Goal: Task Accomplishment & Management: Use online tool/utility

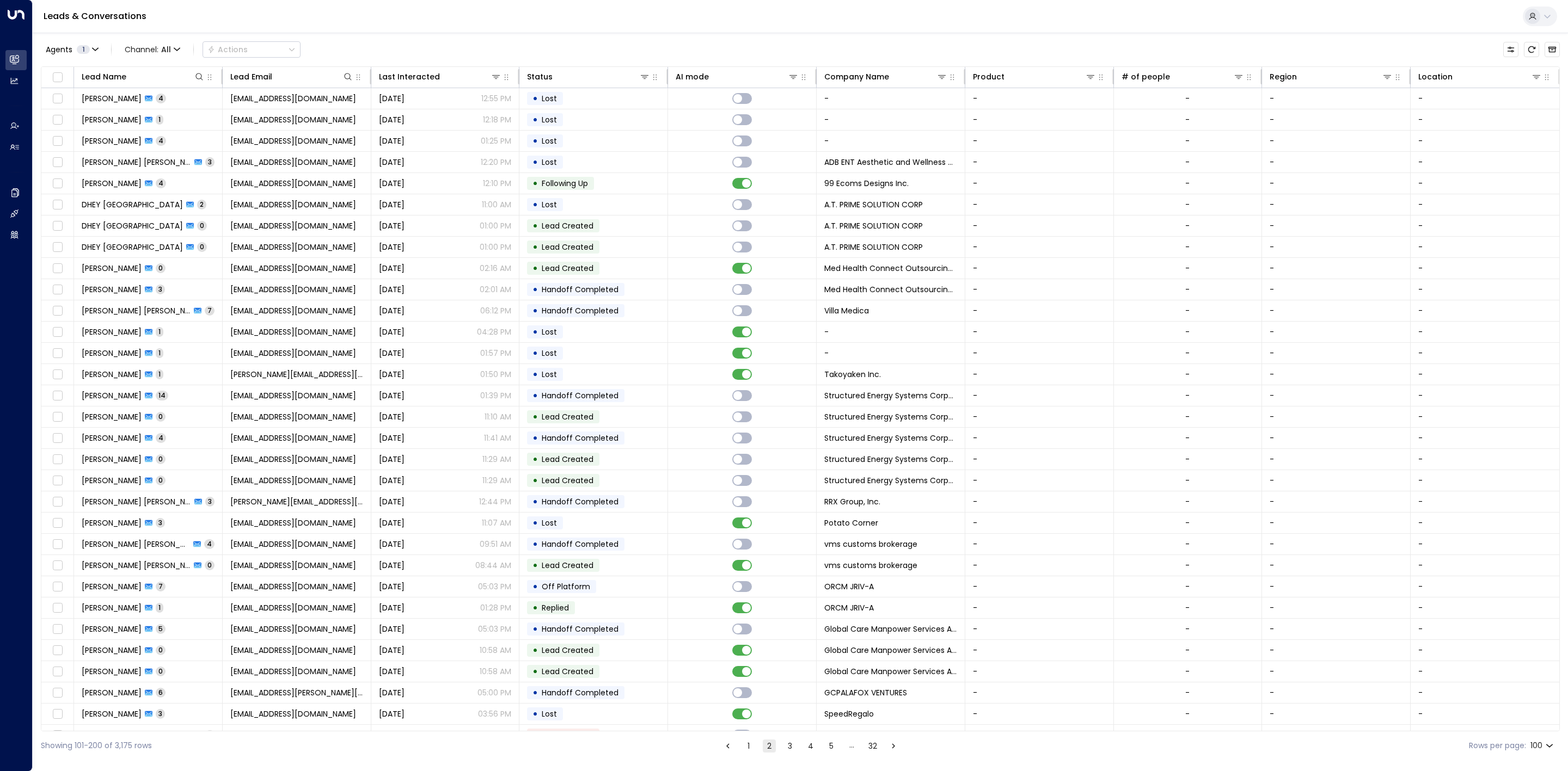
click at [388, 33] on div "Leads & Conversations" at bounding box center [800, 16] width 1535 height 33
click at [384, 56] on div "Agents 1 Channel: All Actions" at bounding box center [800, 50] width 1519 height 23
click at [788, 748] on button "3" at bounding box center [789, 746] width 13 height 13
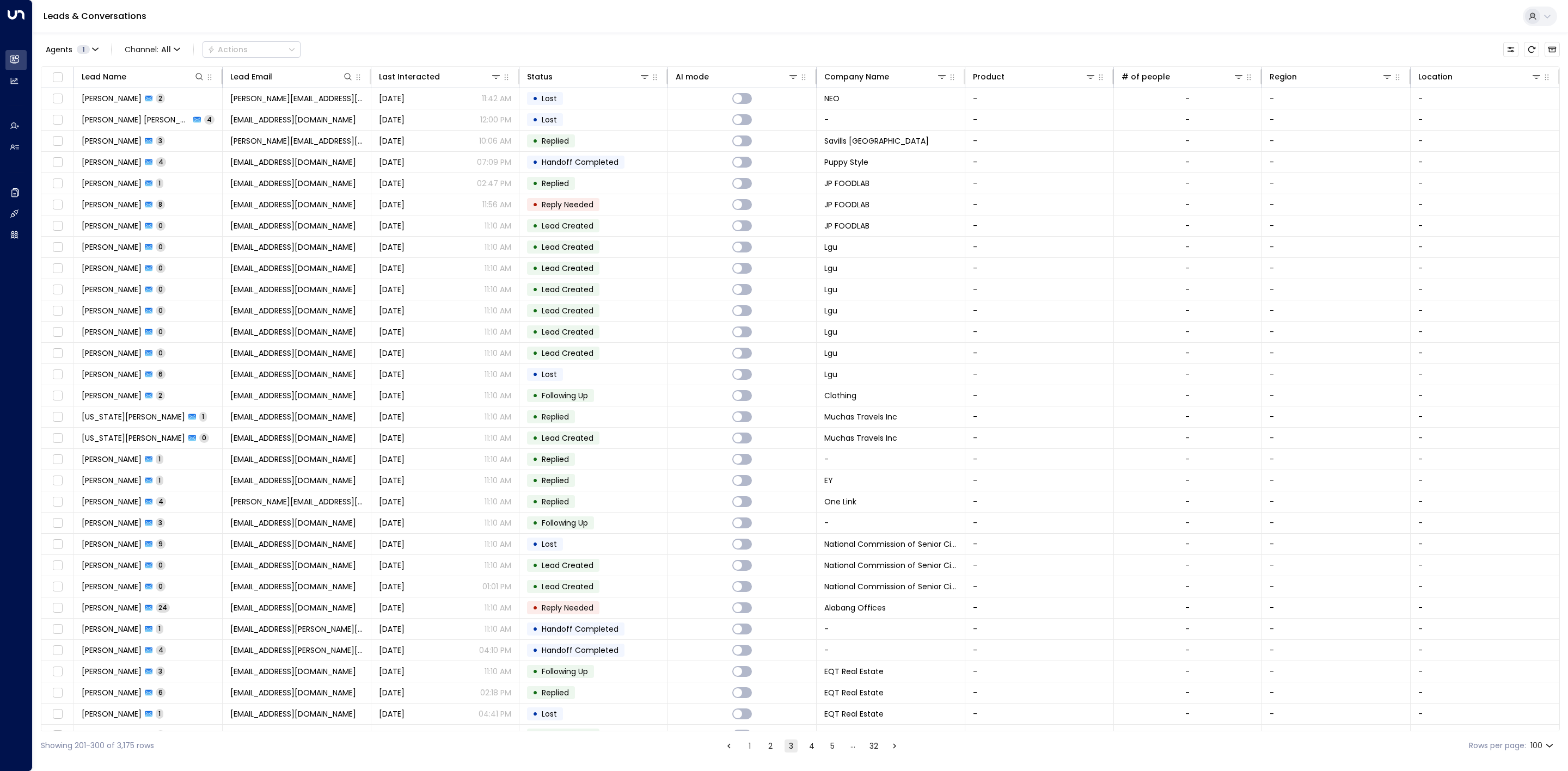
click at [814, 745] on button "4" at bounding box center [811, 746] width 13 height 13
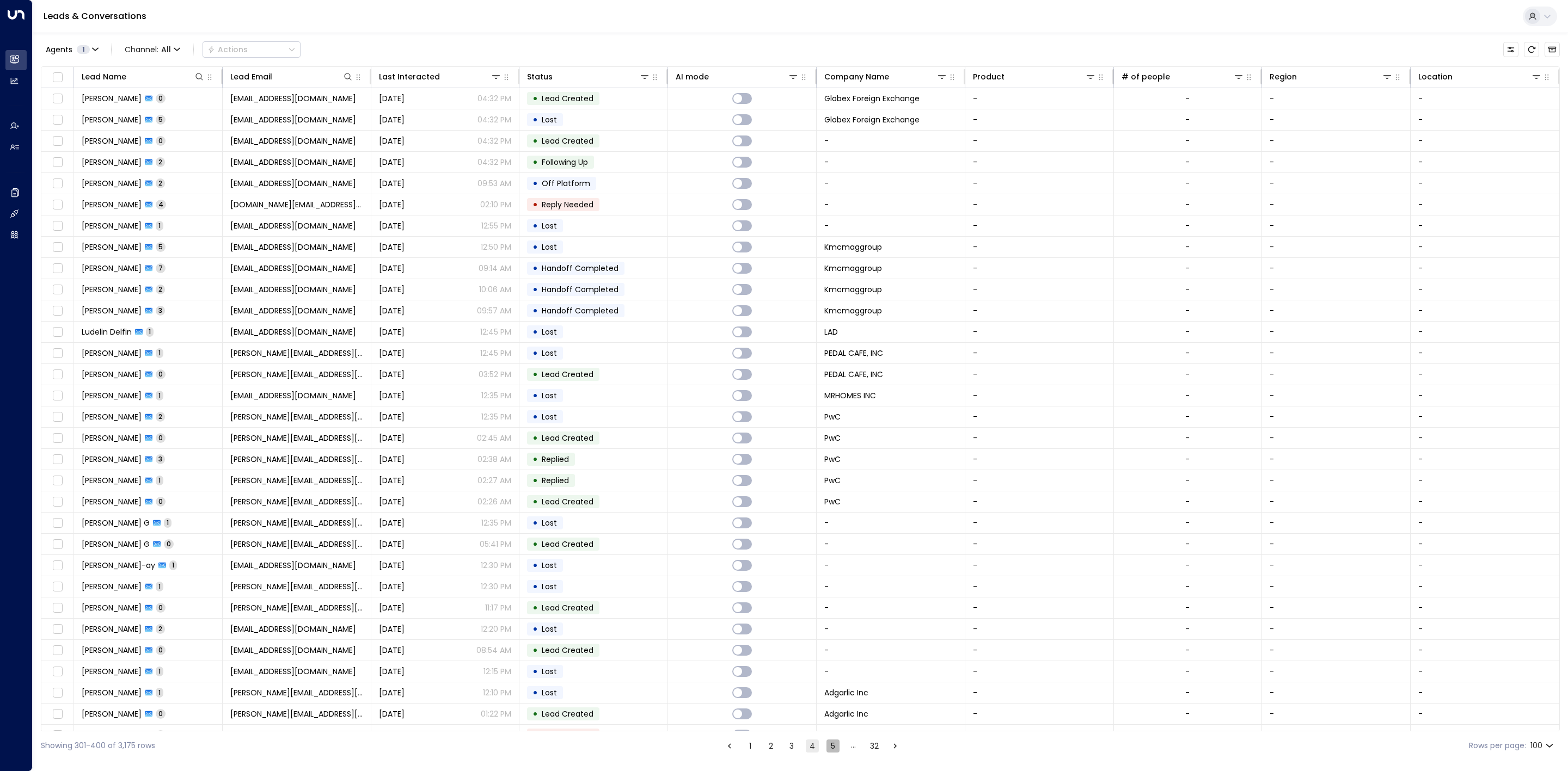
click at [827, 743] on button "5" at bounding box center [833, 746] width 13 height 13
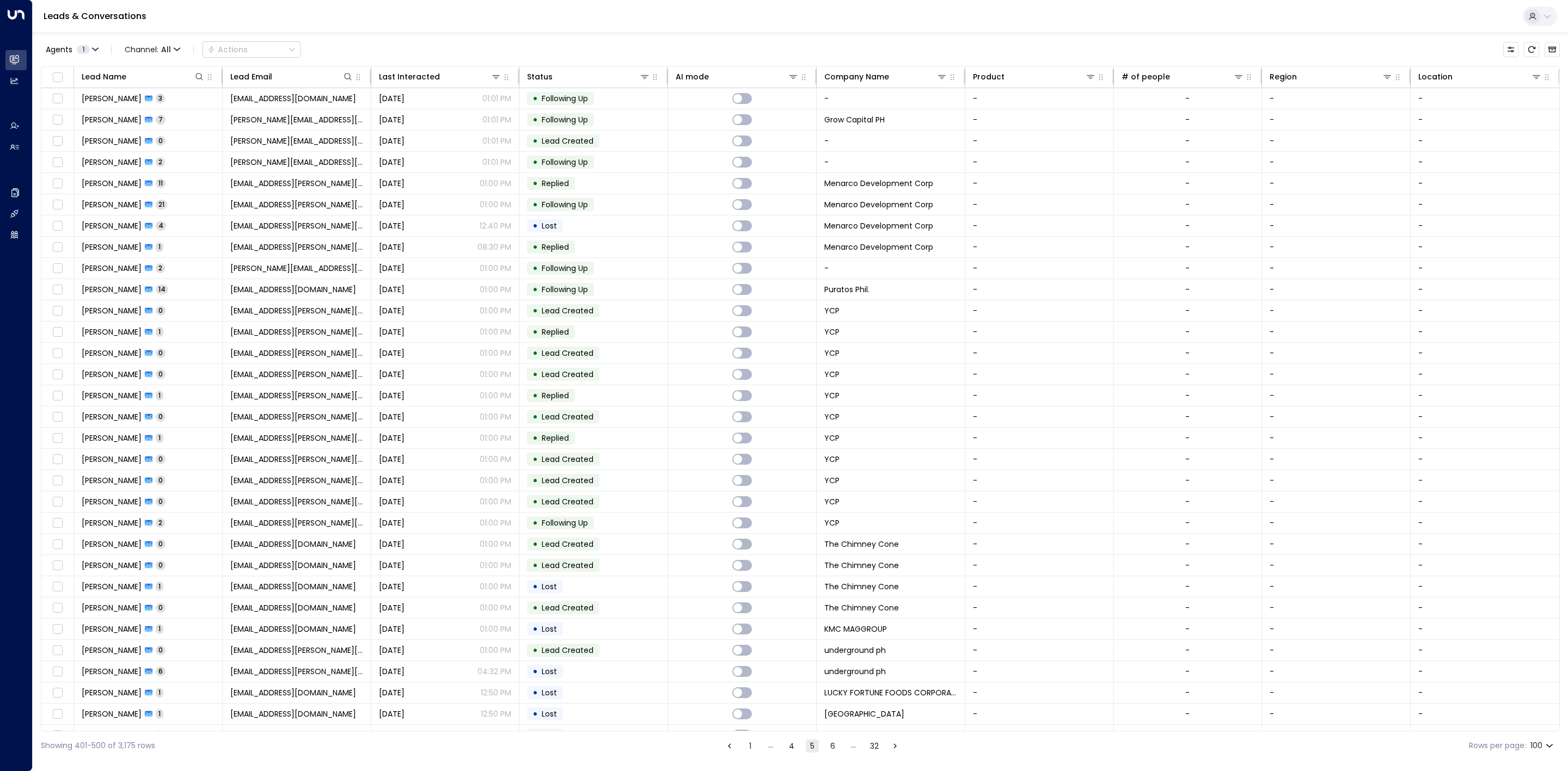
click at [745, 744] on button "1" at bounding box center [750, 746] width 13 height 13
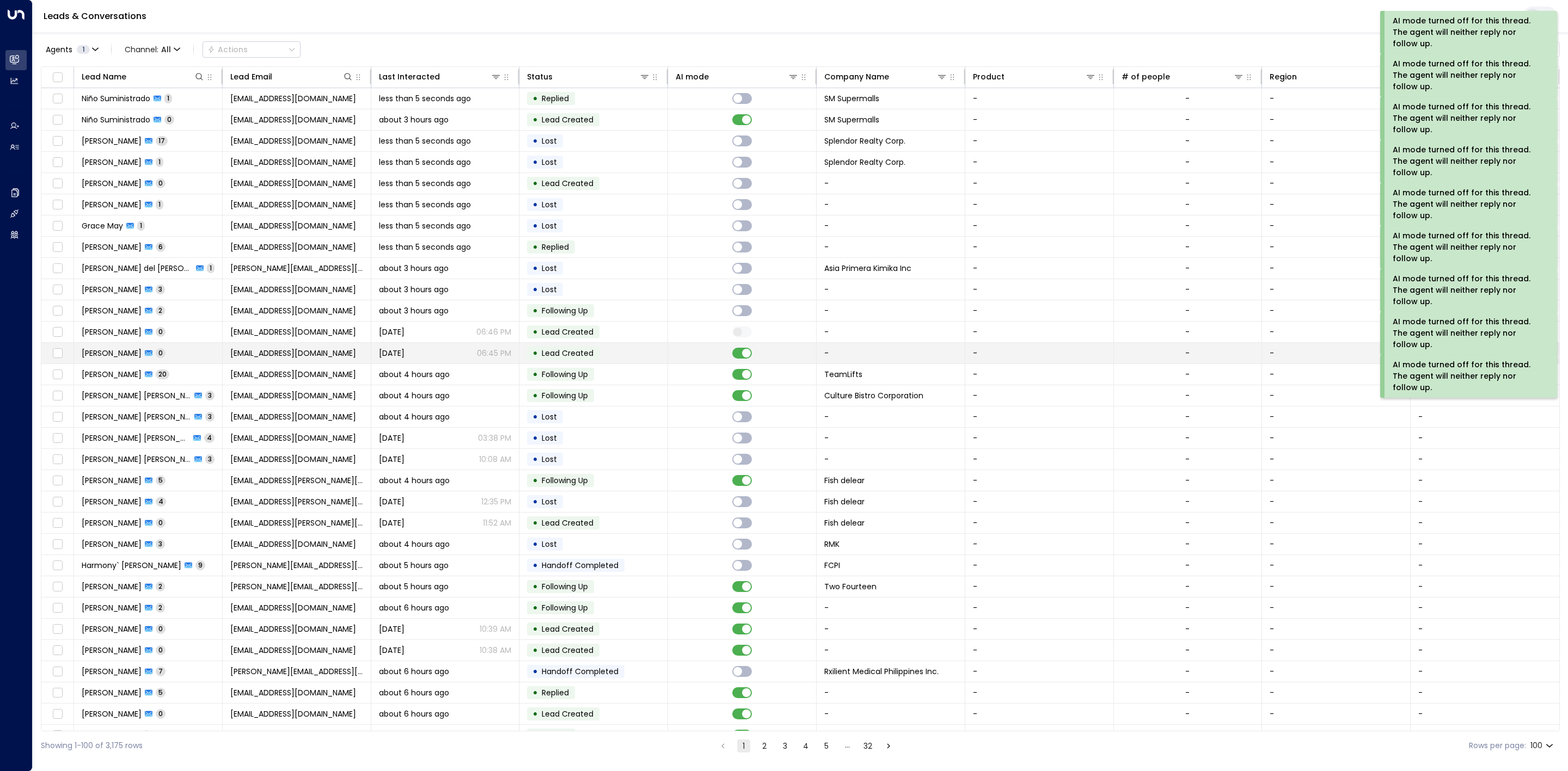
click at [737, 363] on td at bounding box center [742, 354] width 149 height 21
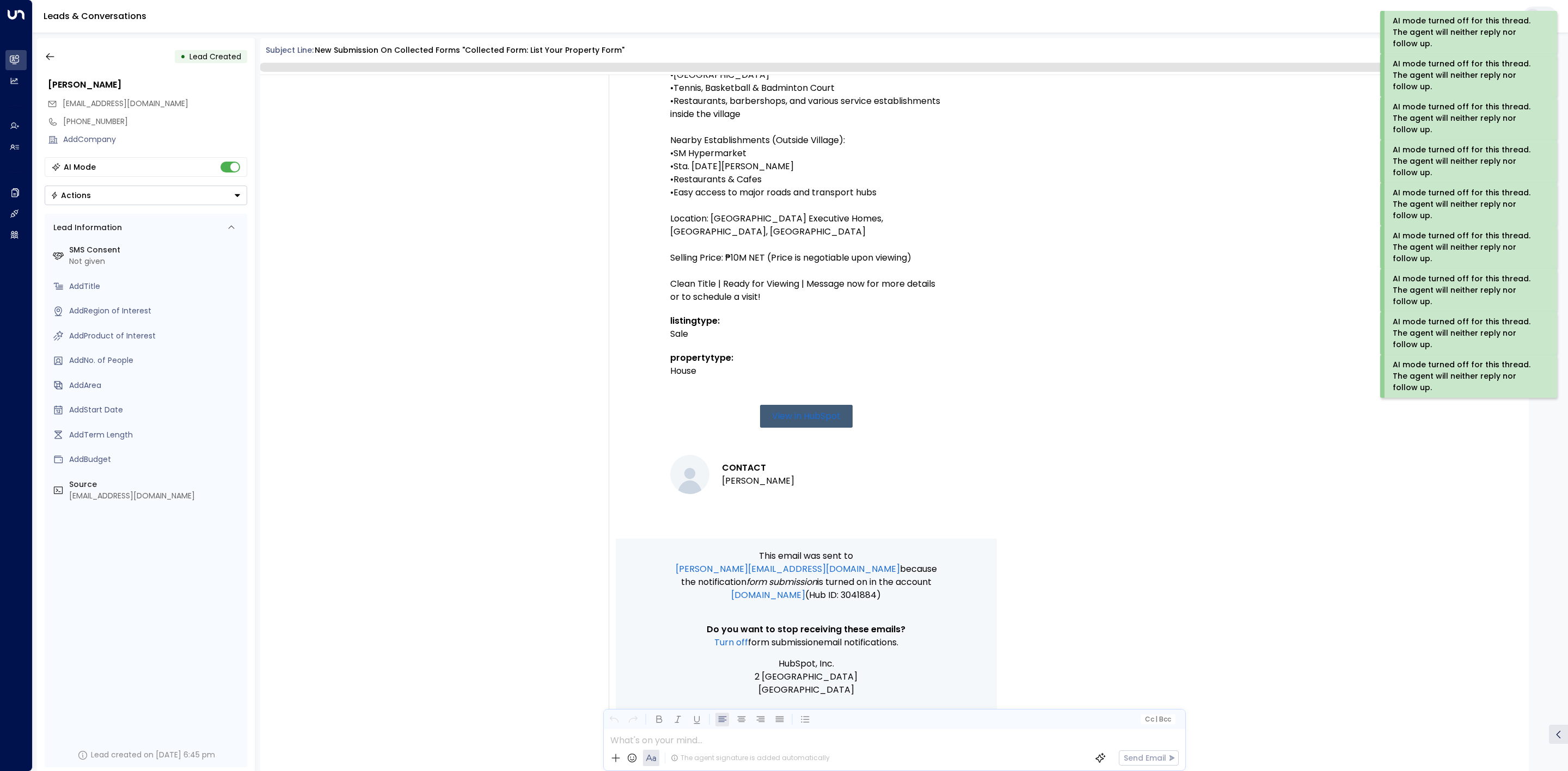
scroll to position [885, 0]
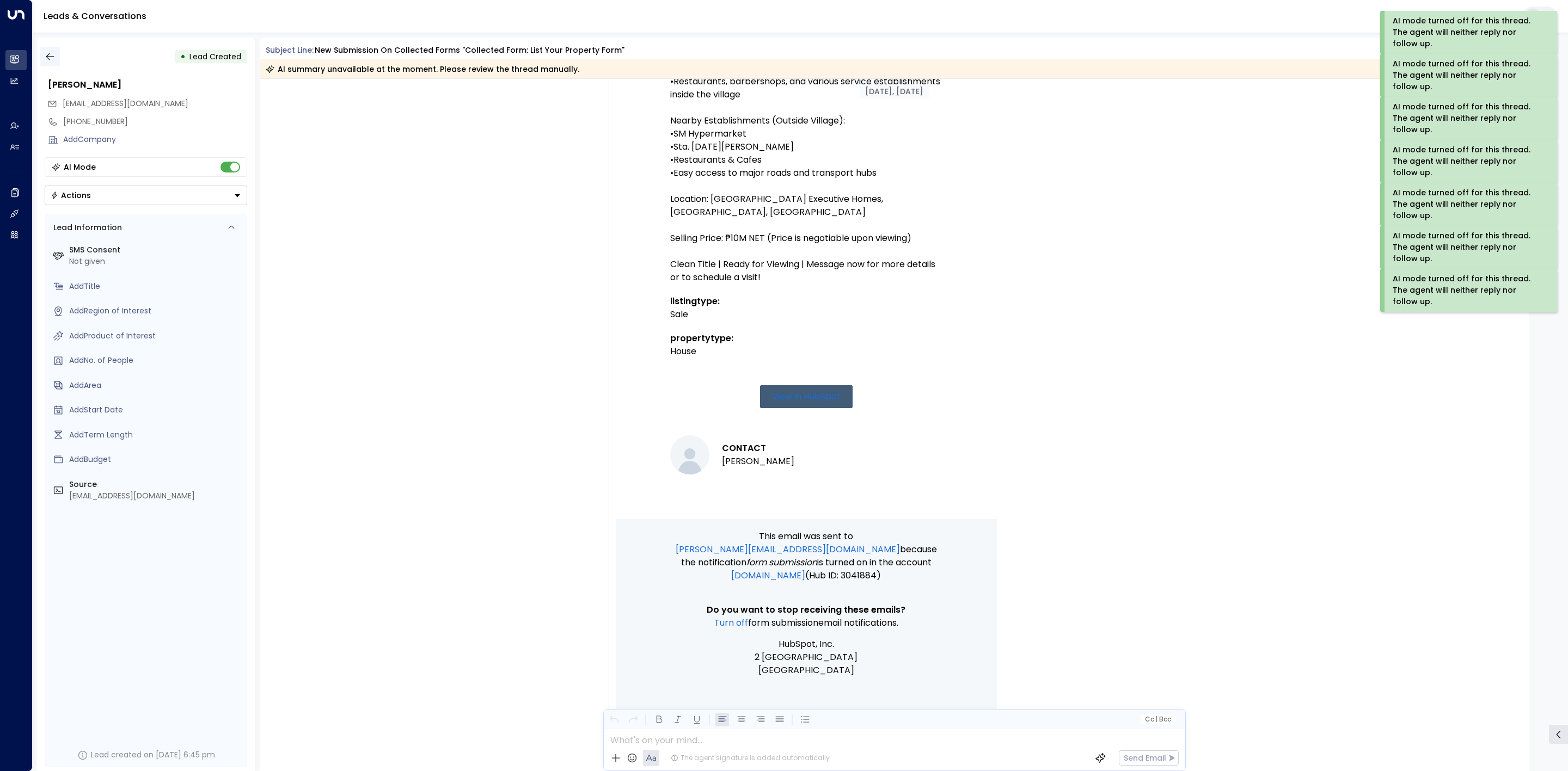
click at [56, 57] on button "button" at bounding box center [50, 57] width 19 height 19
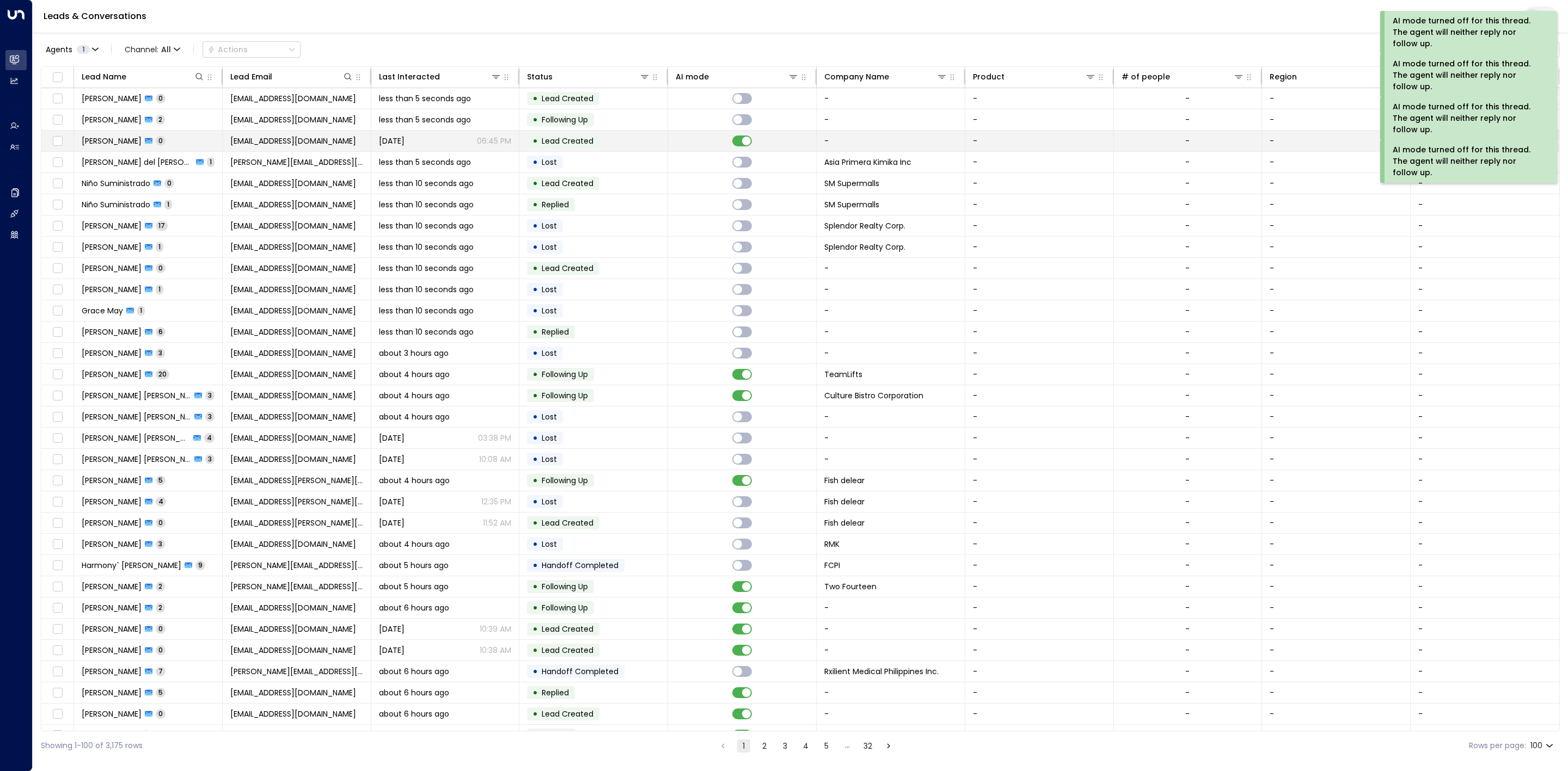
click at [740, 134] on td at bounding box center [742, 141] width 149 height 21
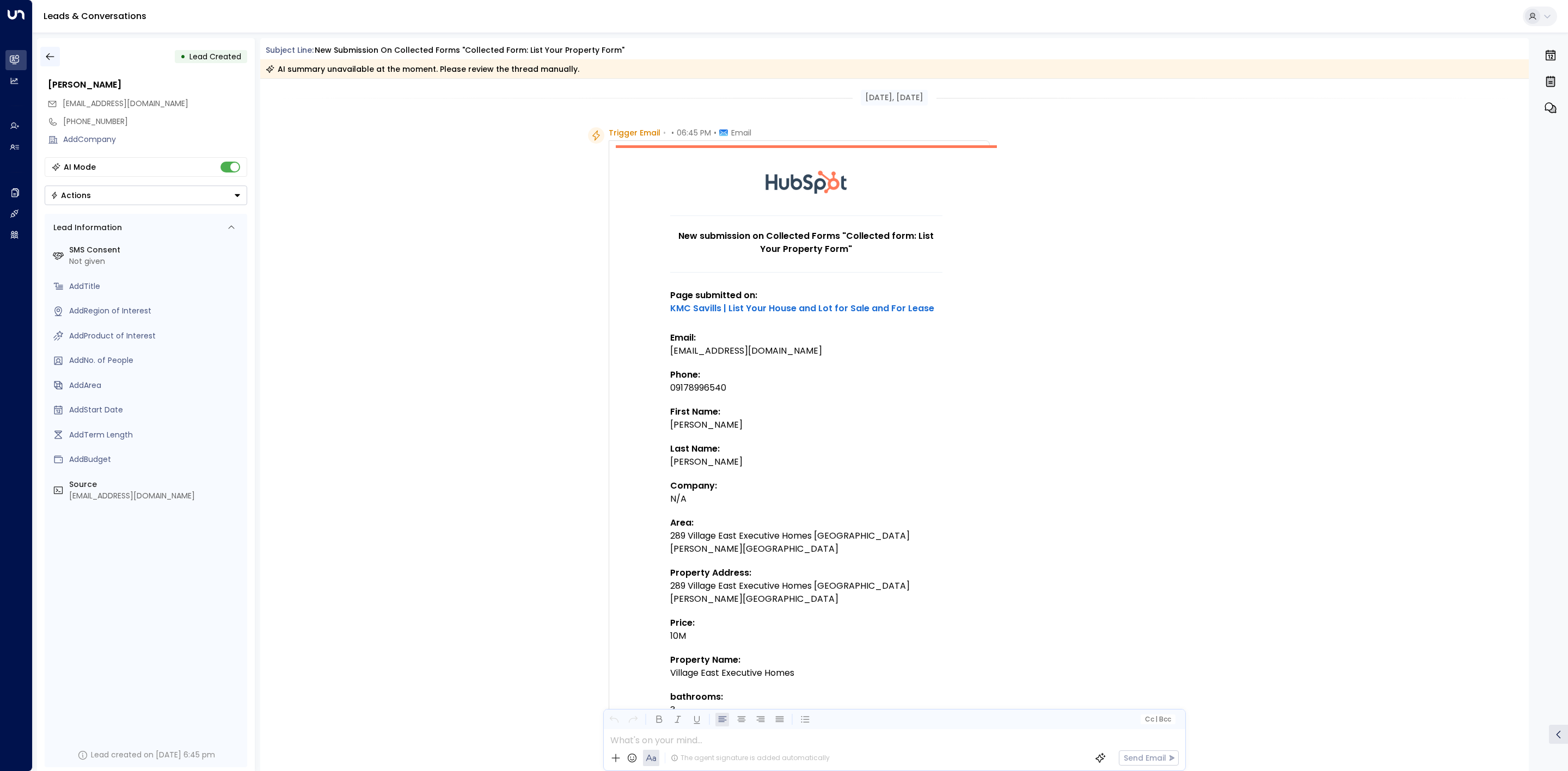
click at [57, 63] on button "button" at bounding box center [50, 57] width 19 height 19
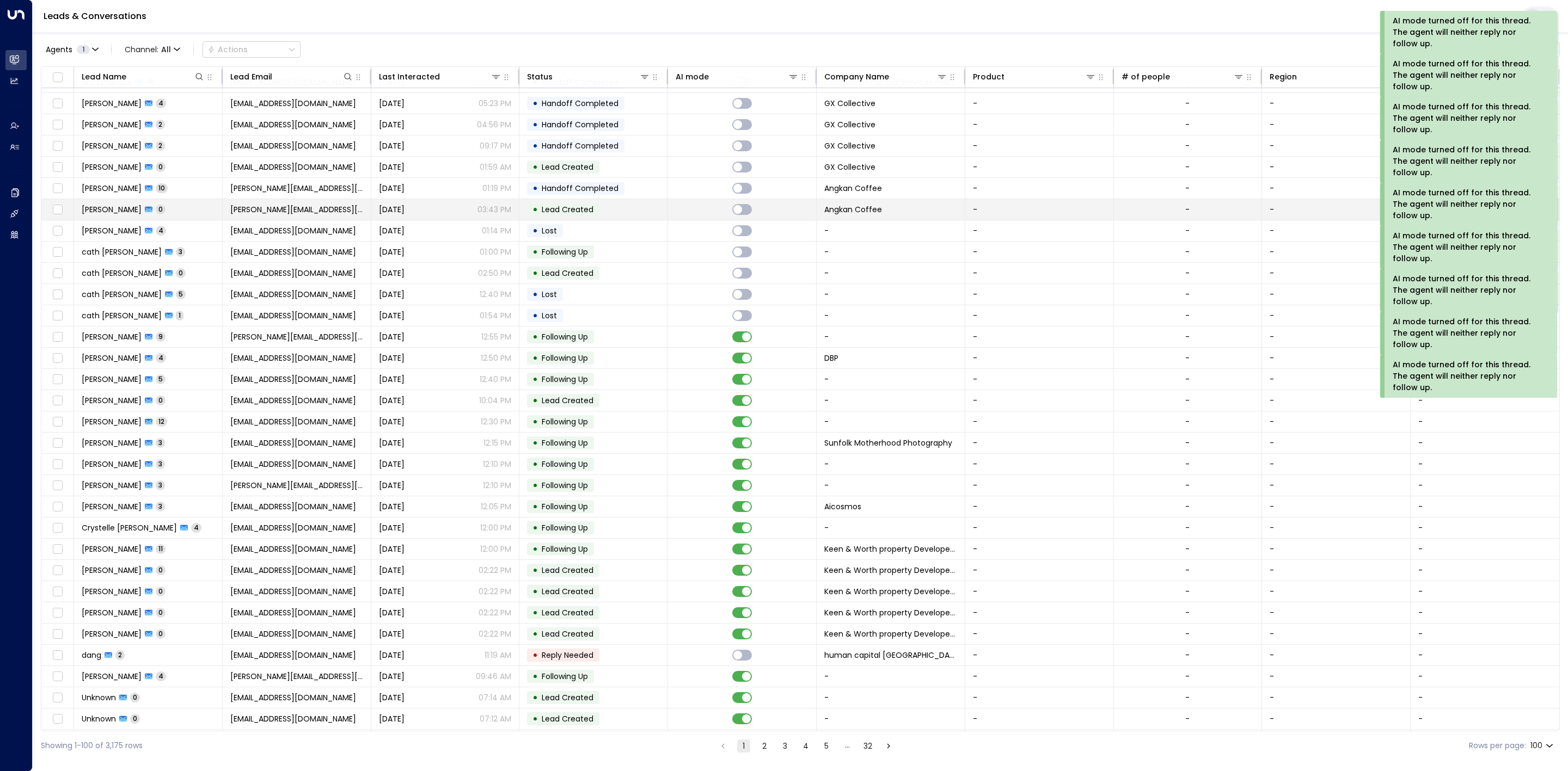
scroll to position [898, 0]
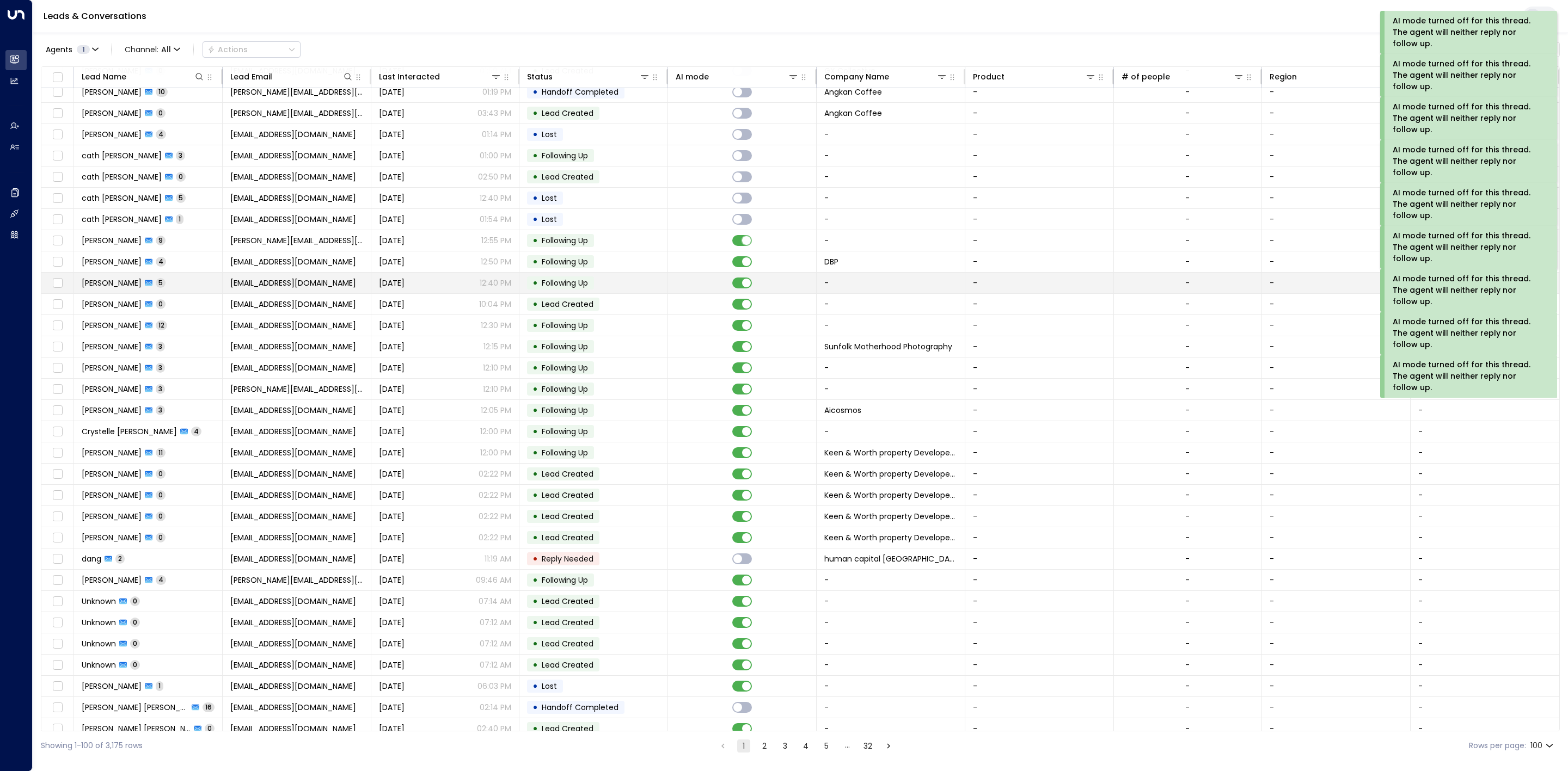
click at [739, 286] on td at bounding box center [742, 283] width 149 height 21
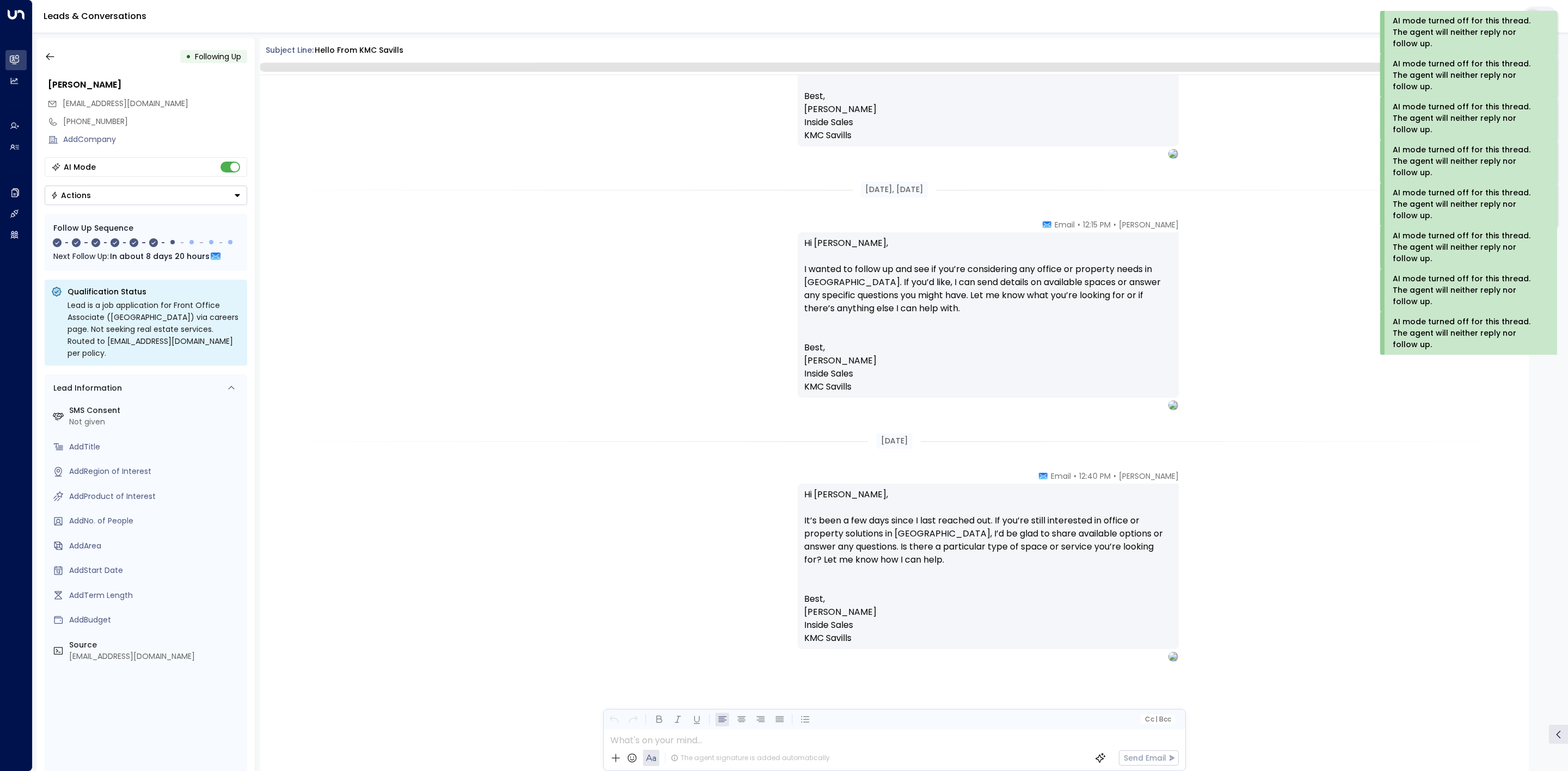
scroll to position [1593, 0]
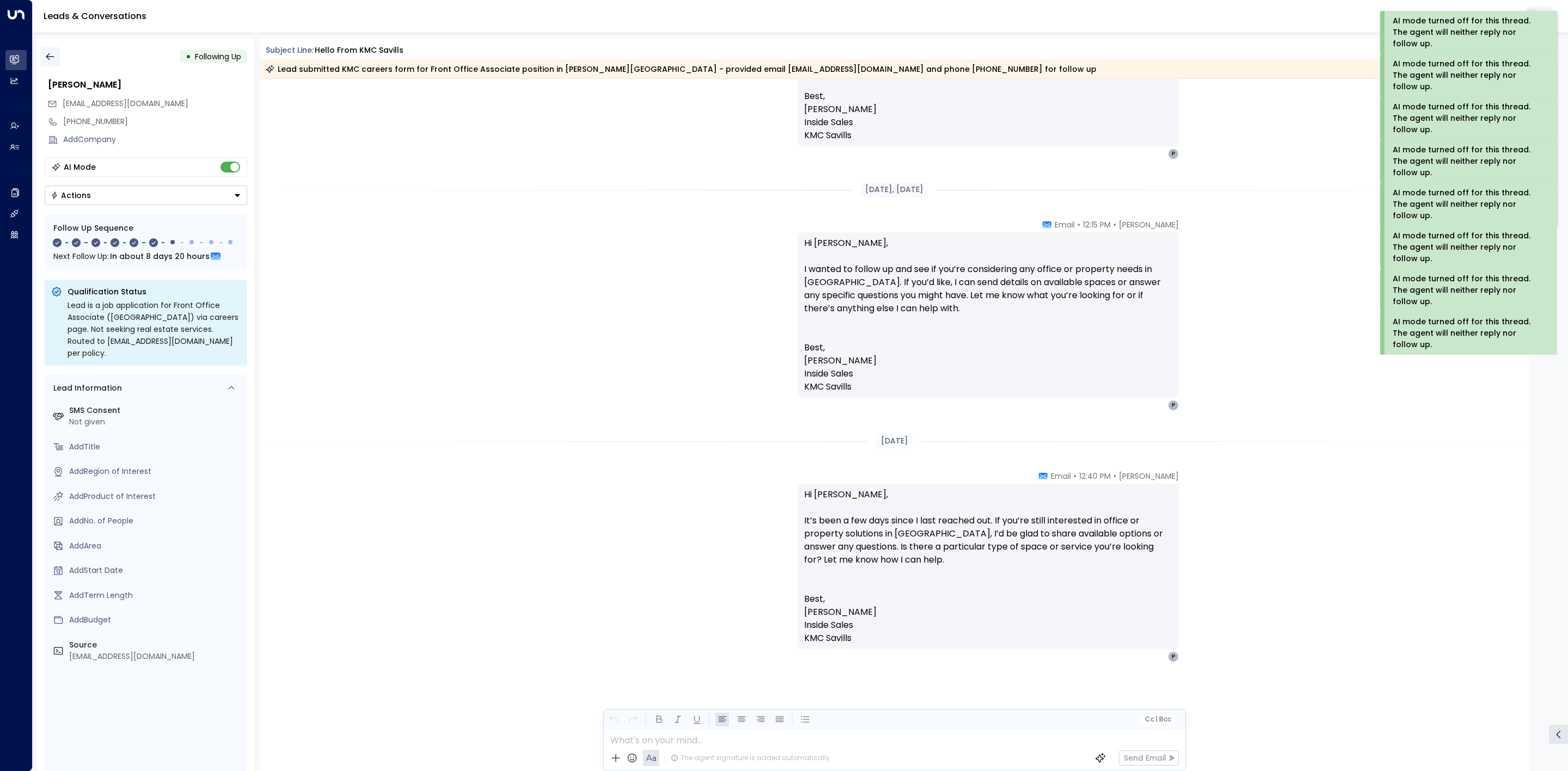
click at [47, 59] on icon "button" at bounding box center [50, 57] width 11 height 11
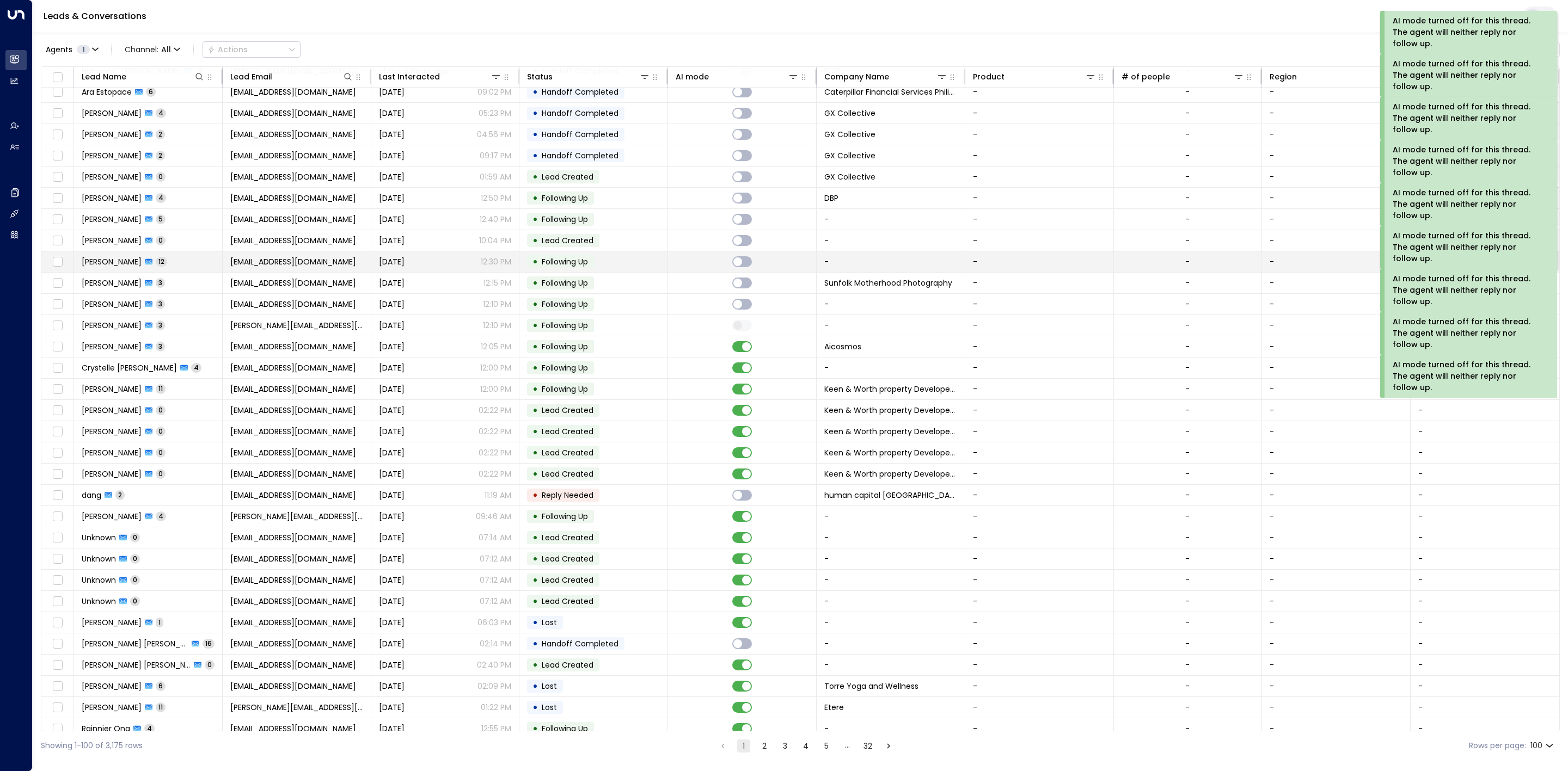
scroll to position [1143, 0]
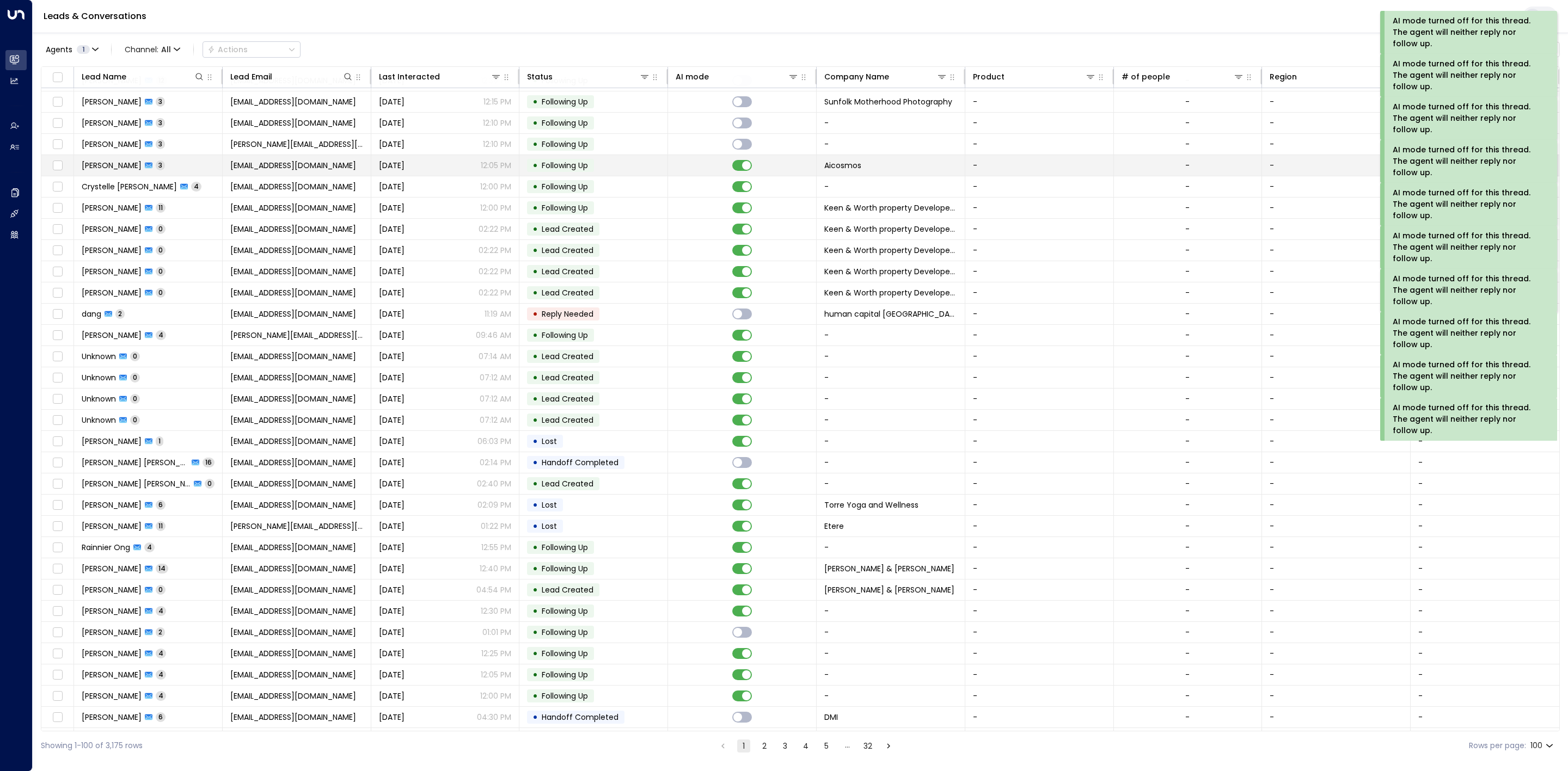
click at [744, 176] on td at bounding box center [742, 166] width 149 height 21
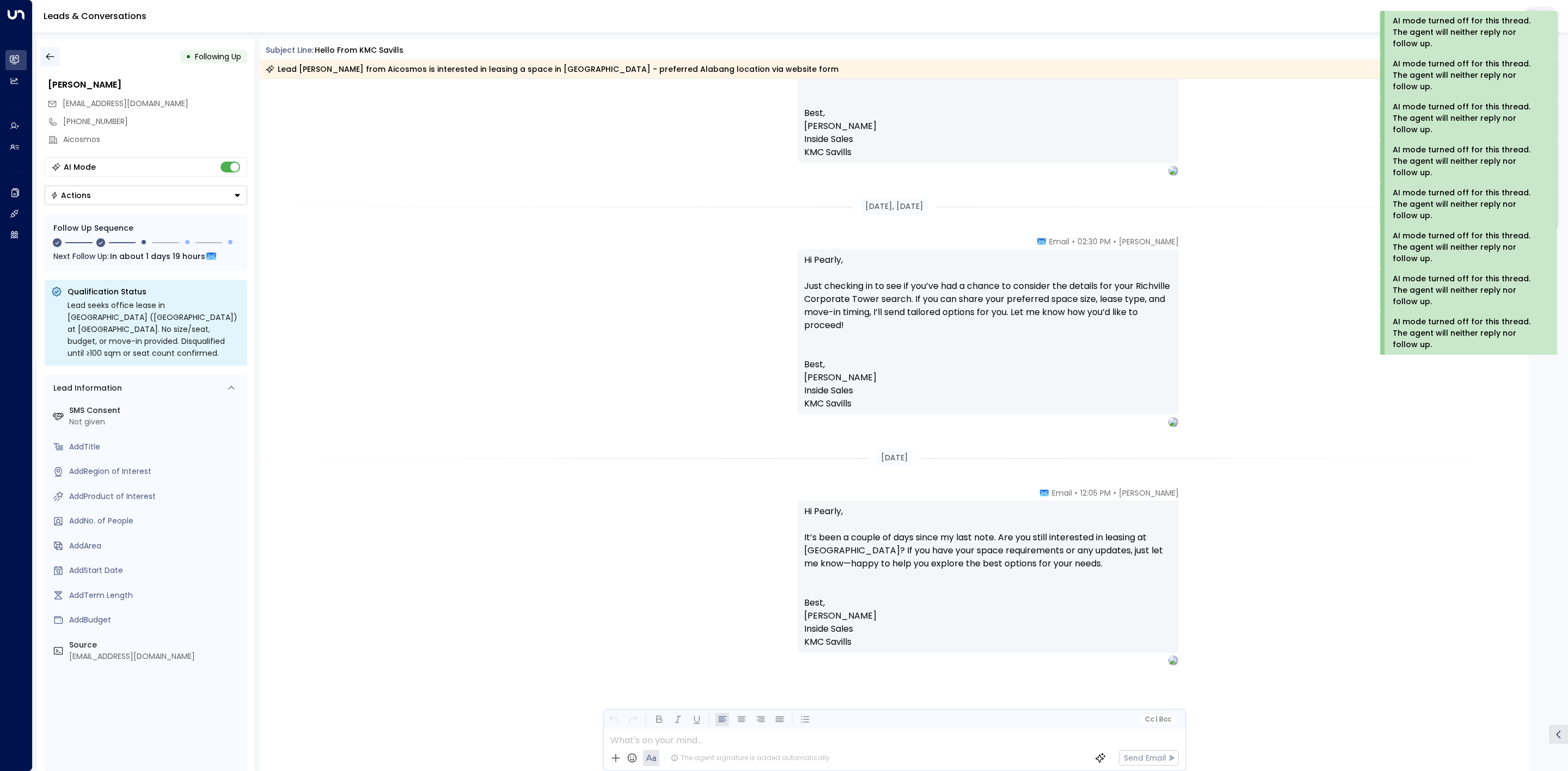
scroll to position [1199, 0]
click at [55, 61] on button "button" at bounding box center [50, 57] width 19 height 19
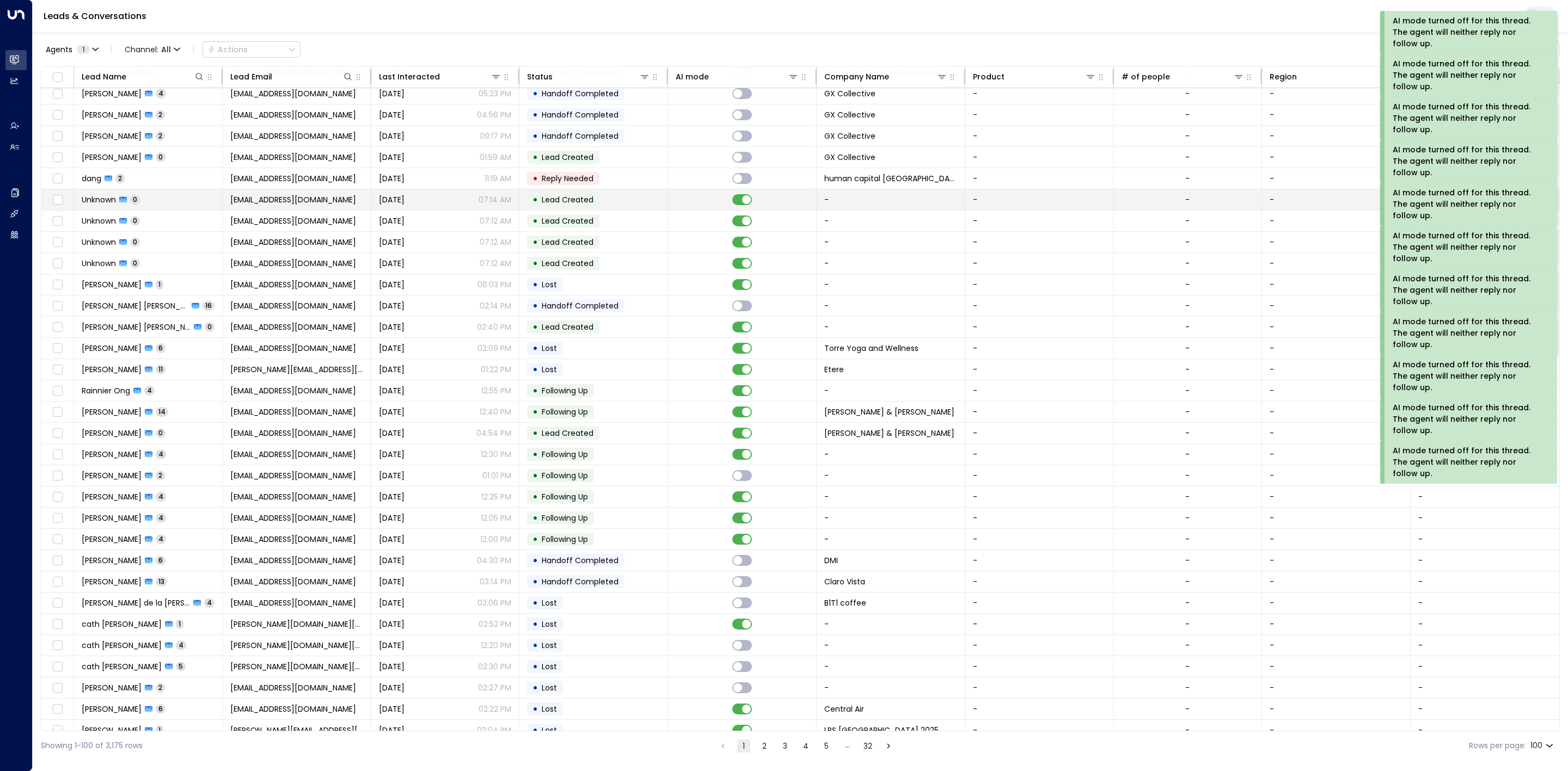
scroll to position [1307, 0]
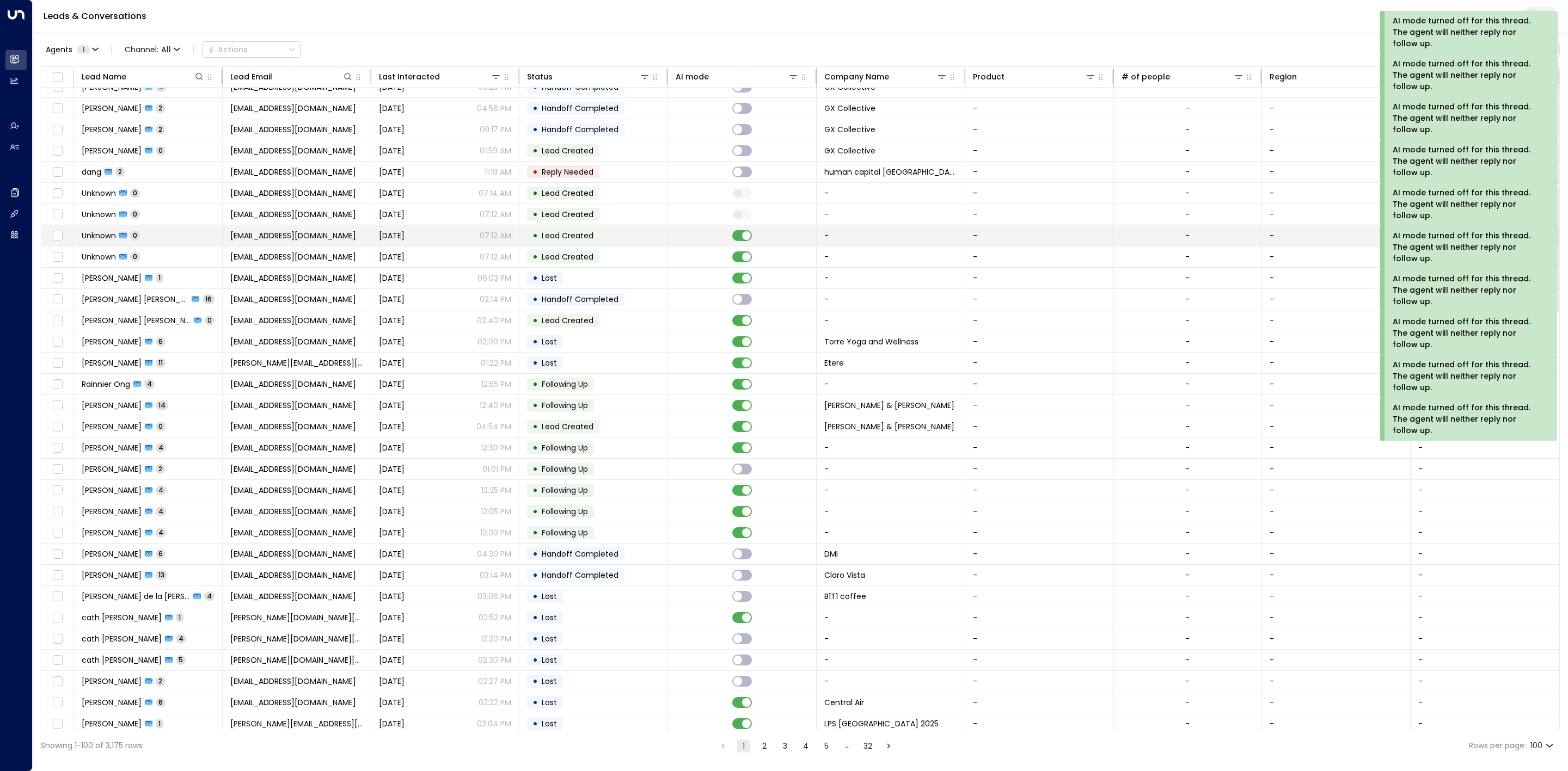
click at [739, 246] on td at bounding box center [742, 235] width 149 height 21
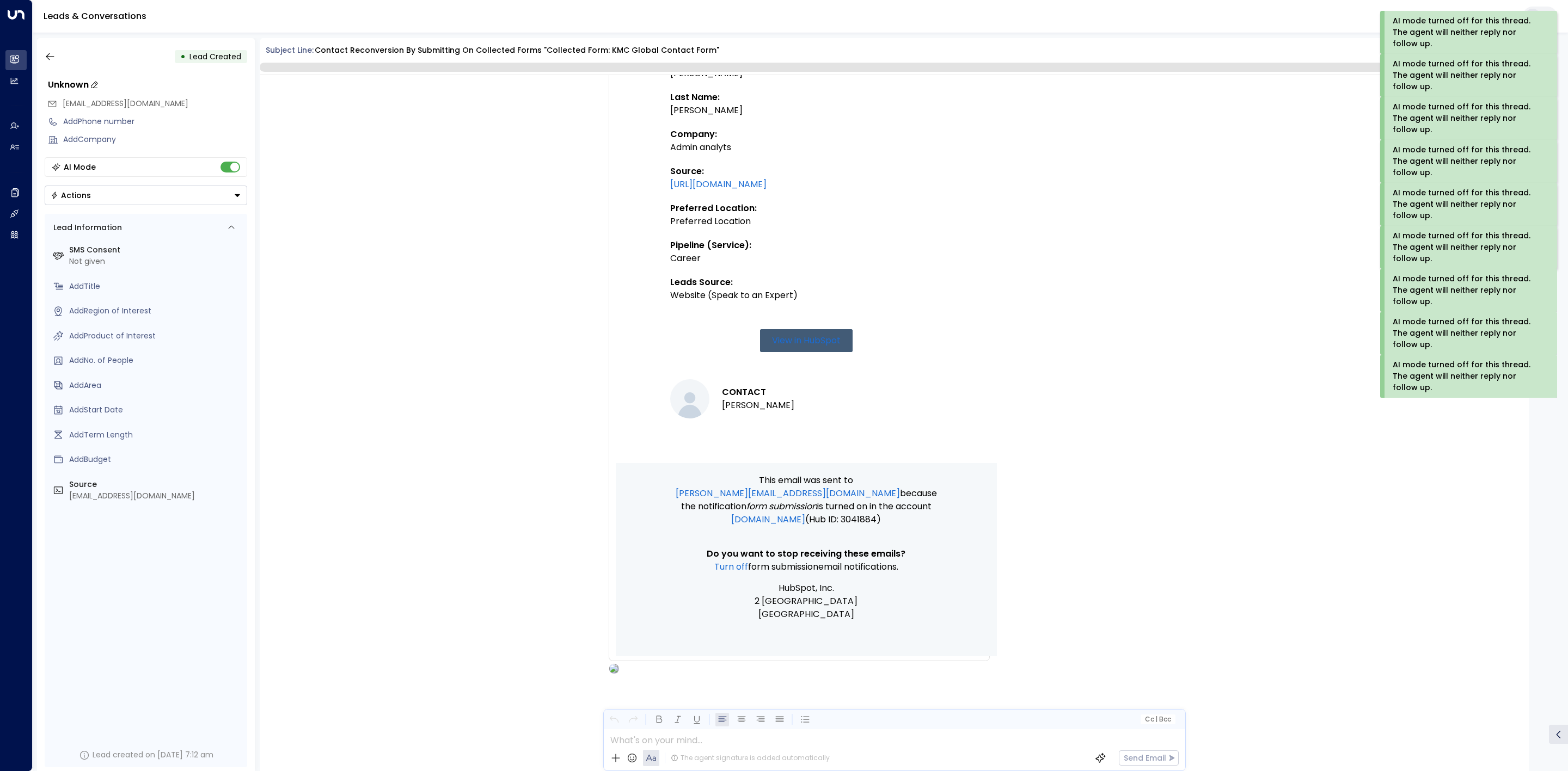
scroll to position [365, 0]
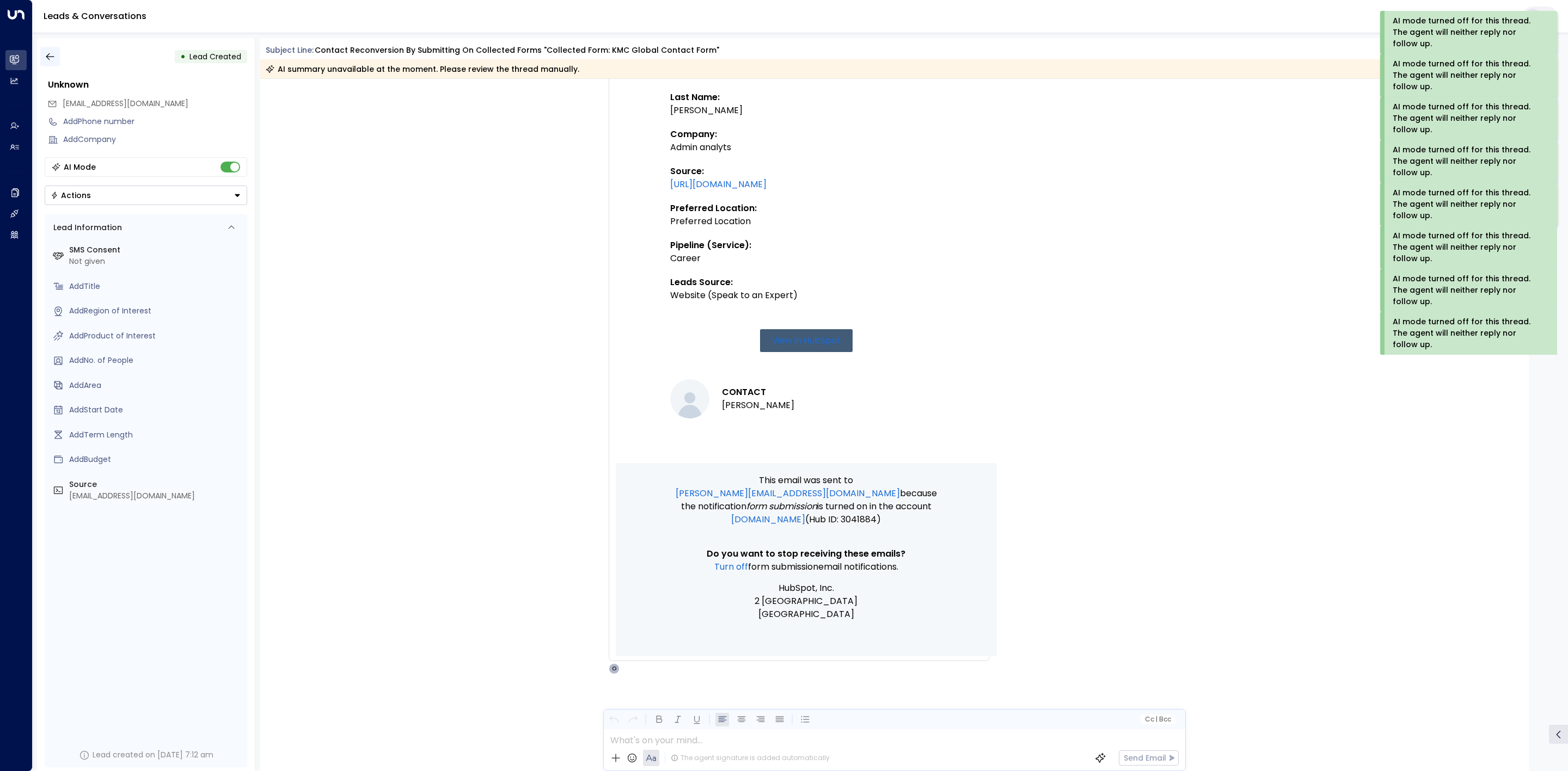
click at [54, 53] on button "button" at bounding box center [50, 57] width 19 height 19
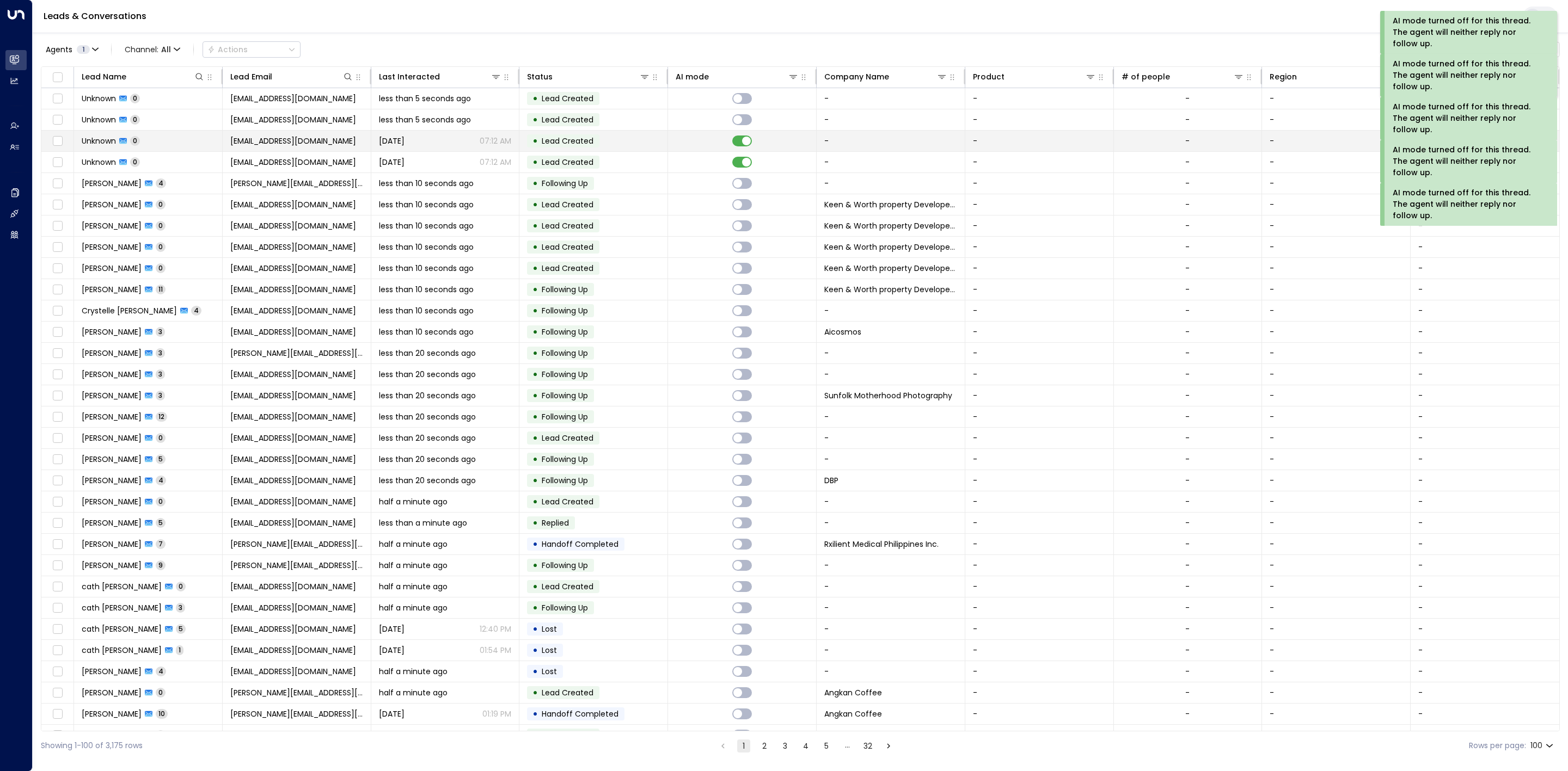
click at [753, 142] on td at bounding box center [742, 141] width 149 height 21
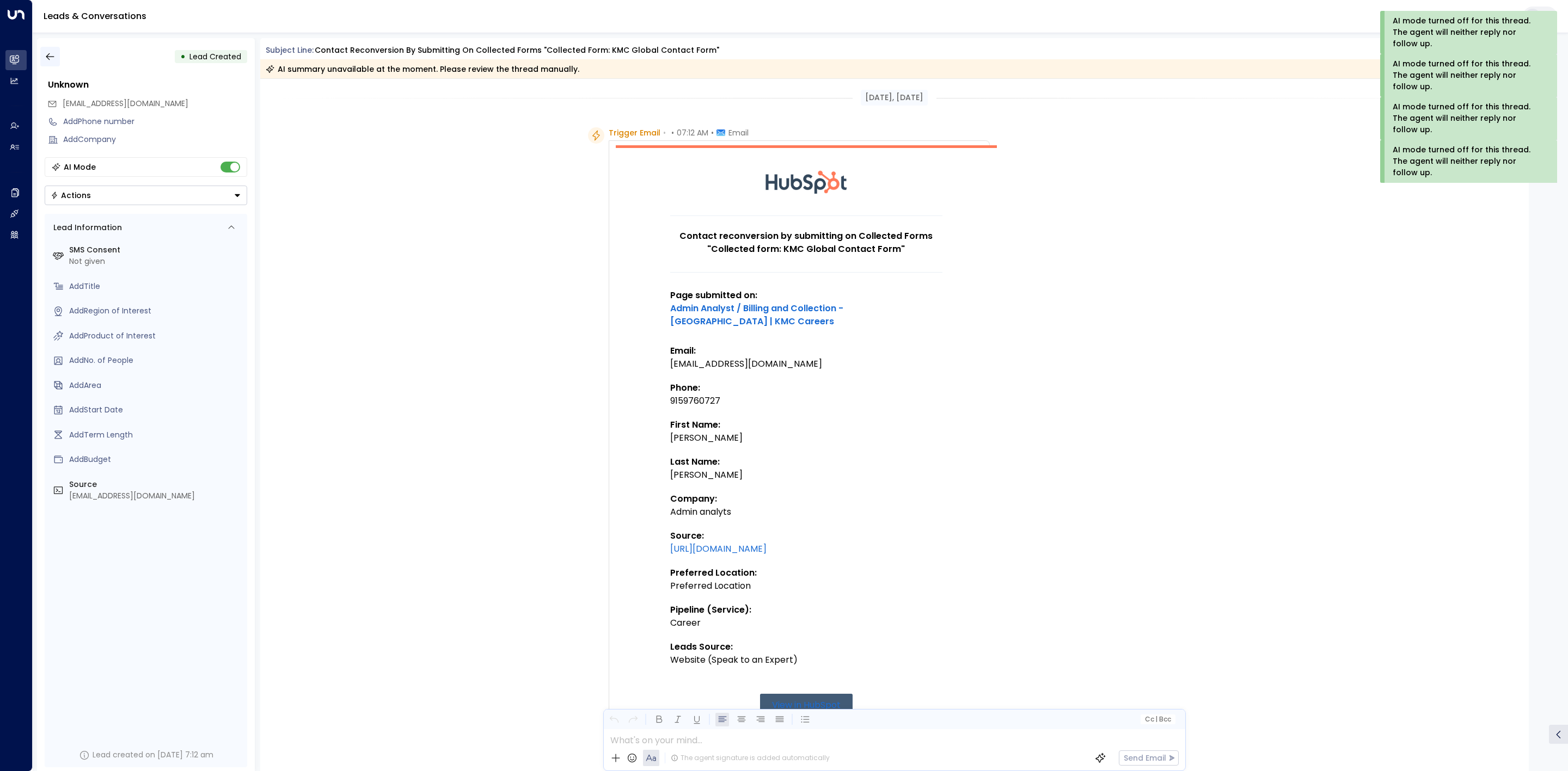
click at [56, 64] on button "button" at bounding box center [50, 57] width 19 height 19
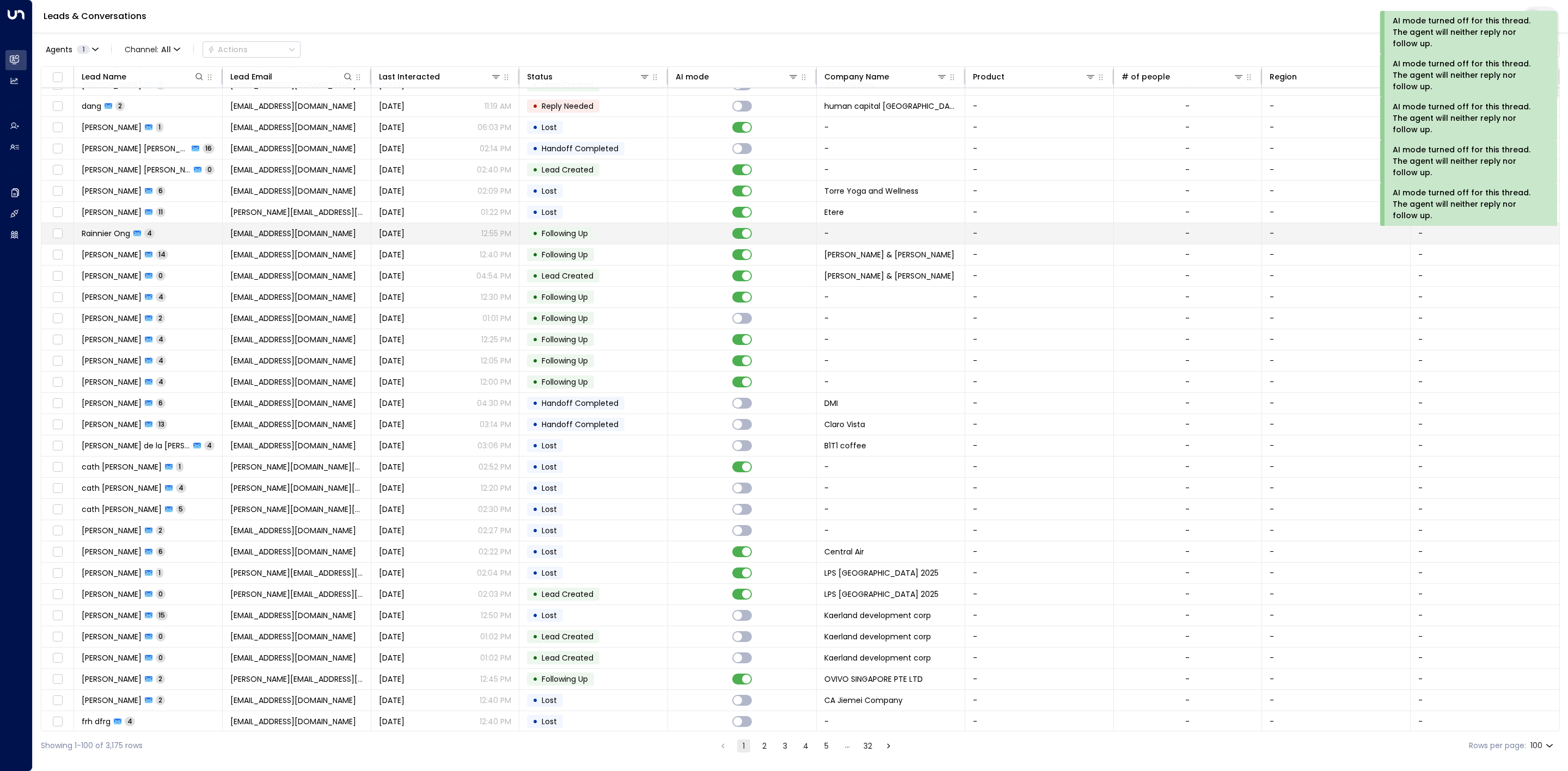
scroll to position [1470, 0]
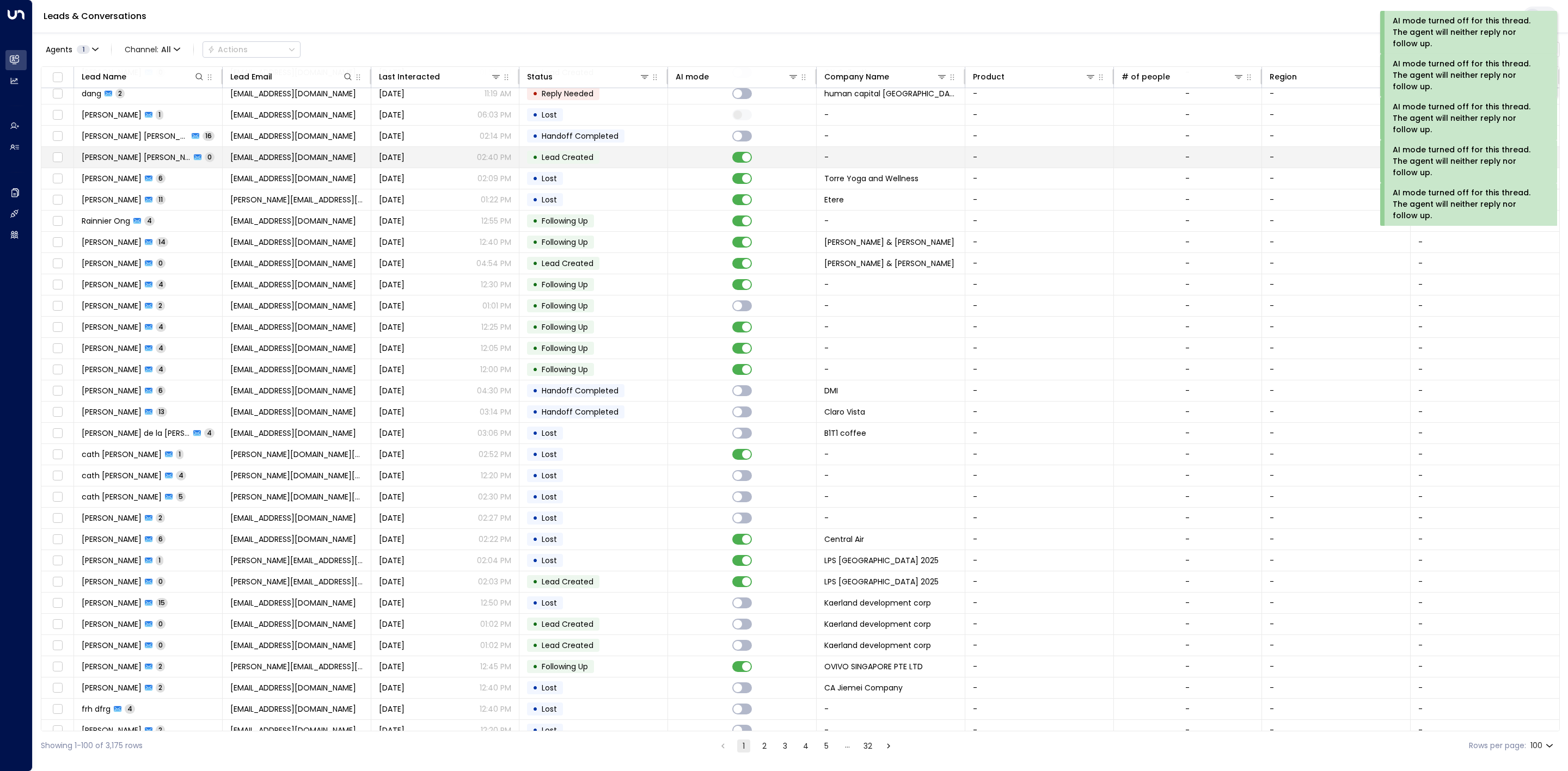
click at [737, 167] on td at bounding box center [742, 158] width 149 height 21
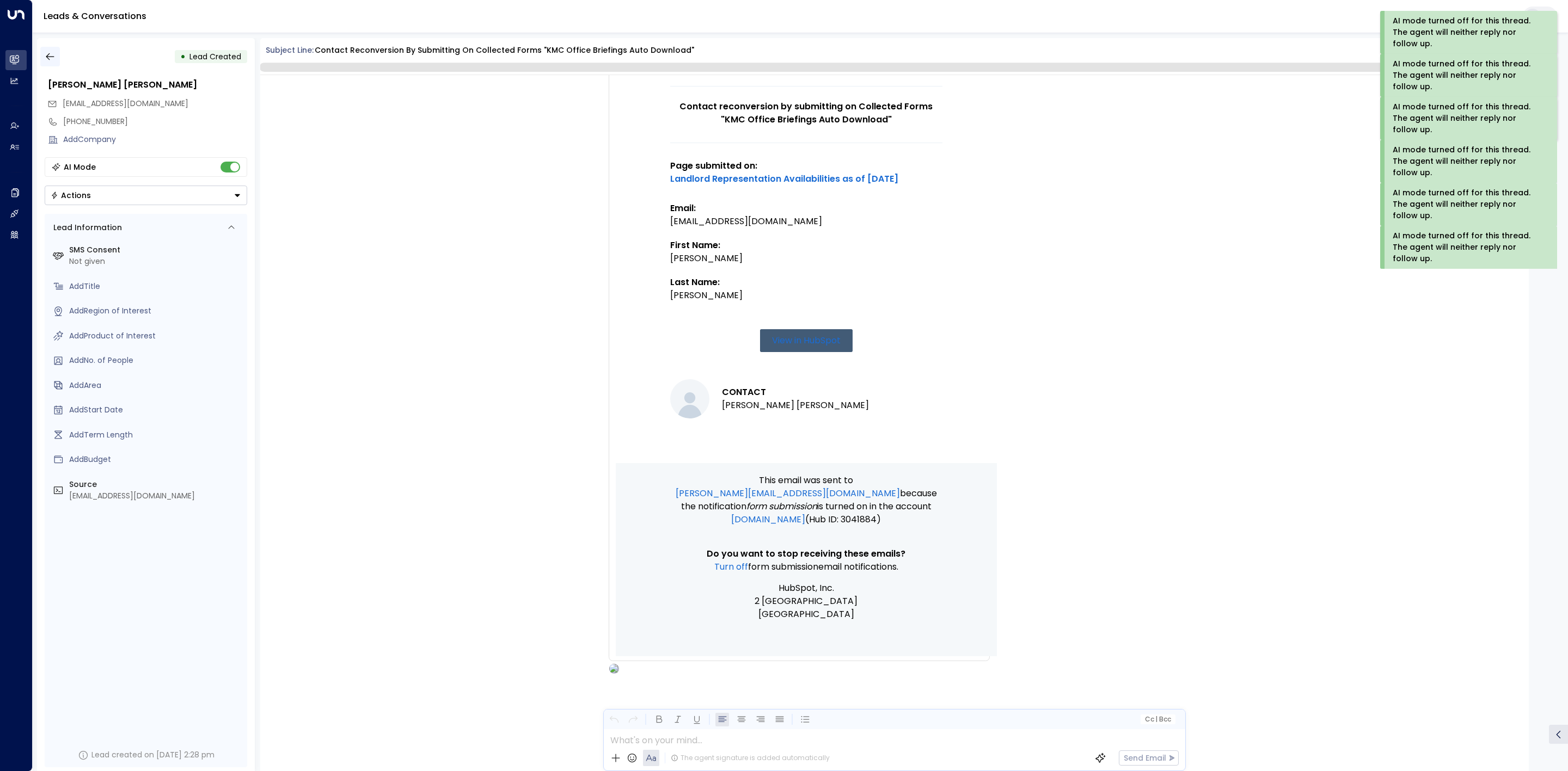
scroll to position [130, 0]
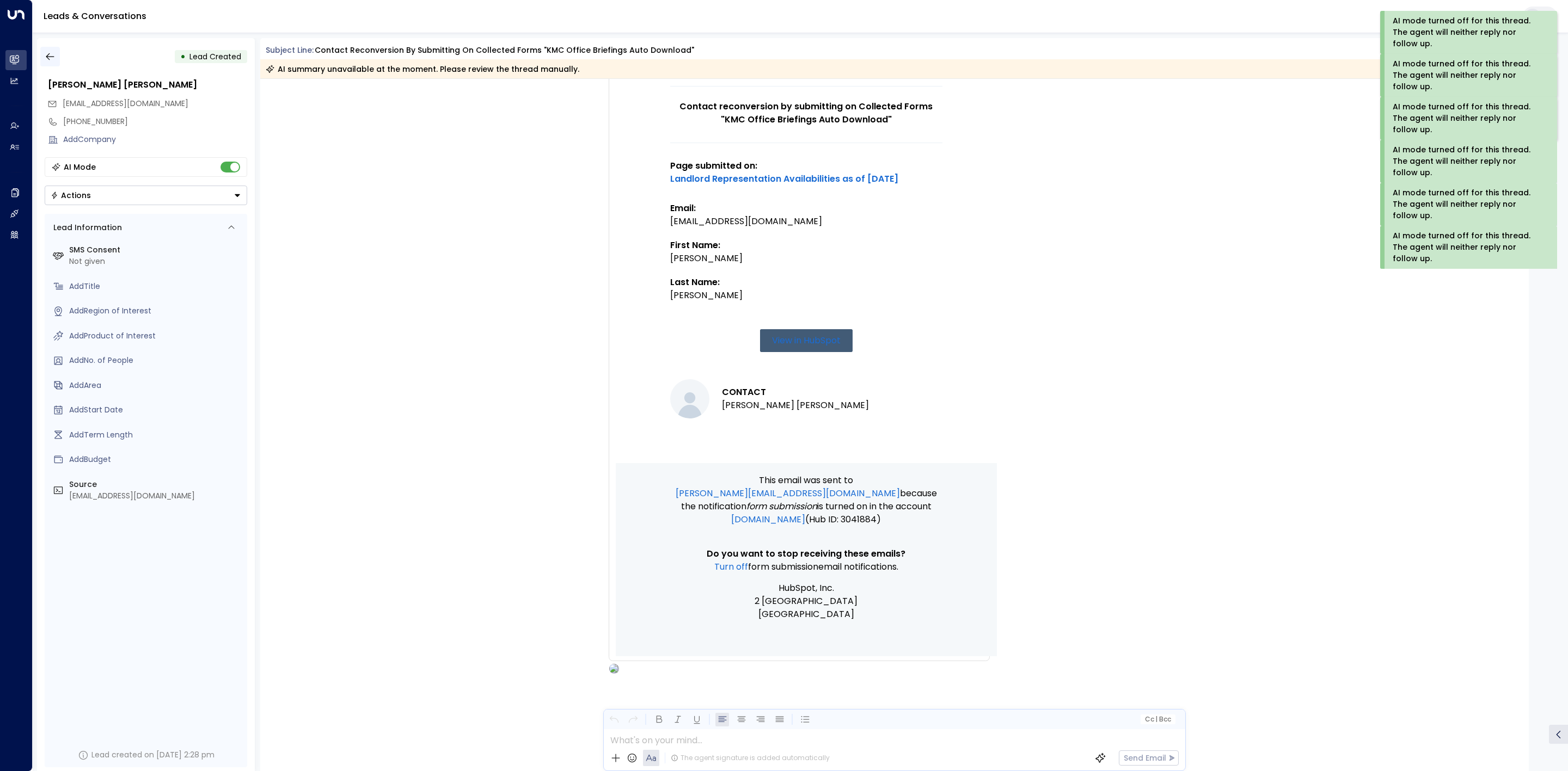
click at [43, 57] on button "button" at bounding box center [50, 57] width 19 height 19
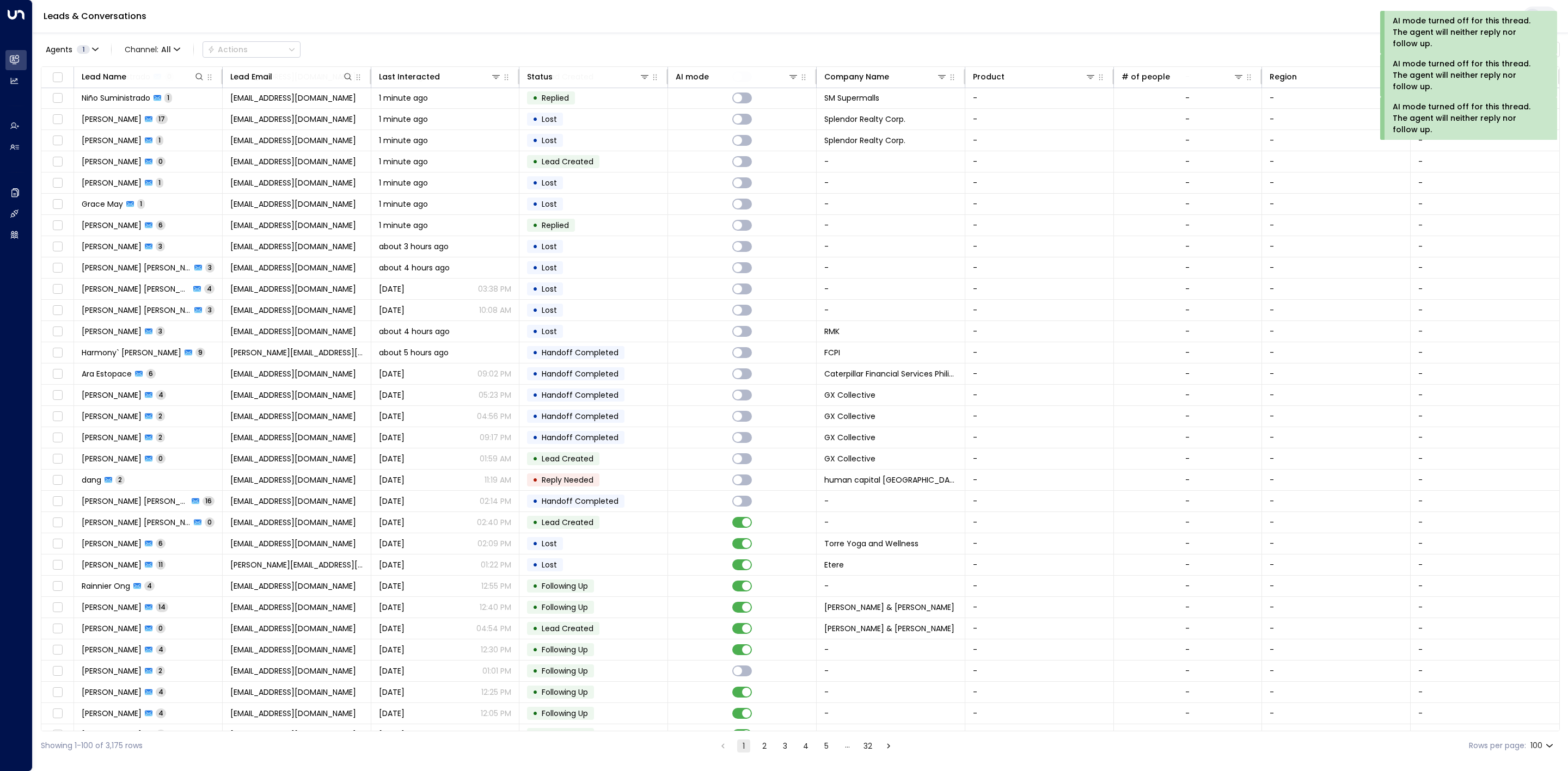
scroll to position [1307, 0]
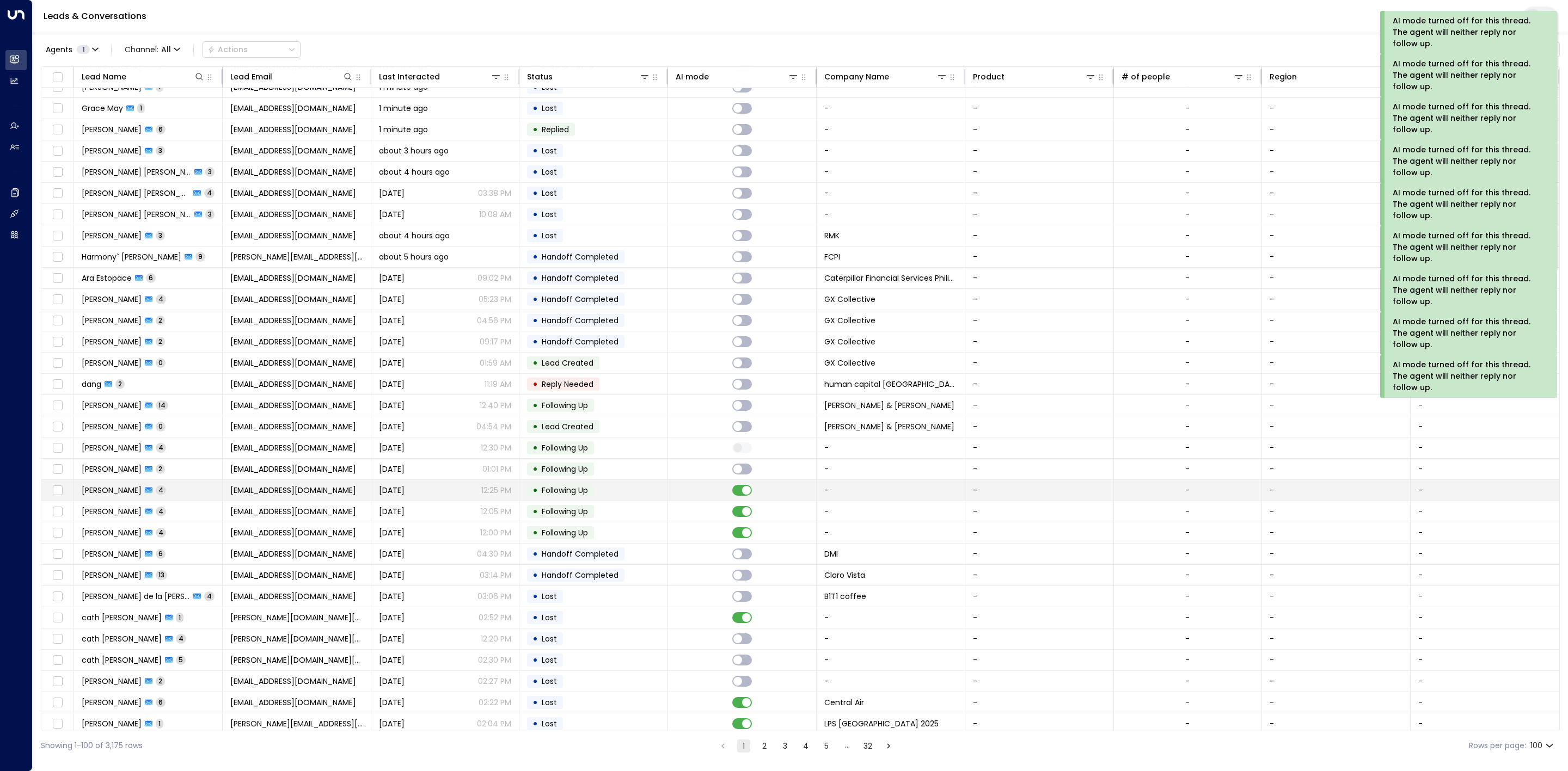
click at [741, 501] on td at bounding box center [742, 490] width 149 height 21
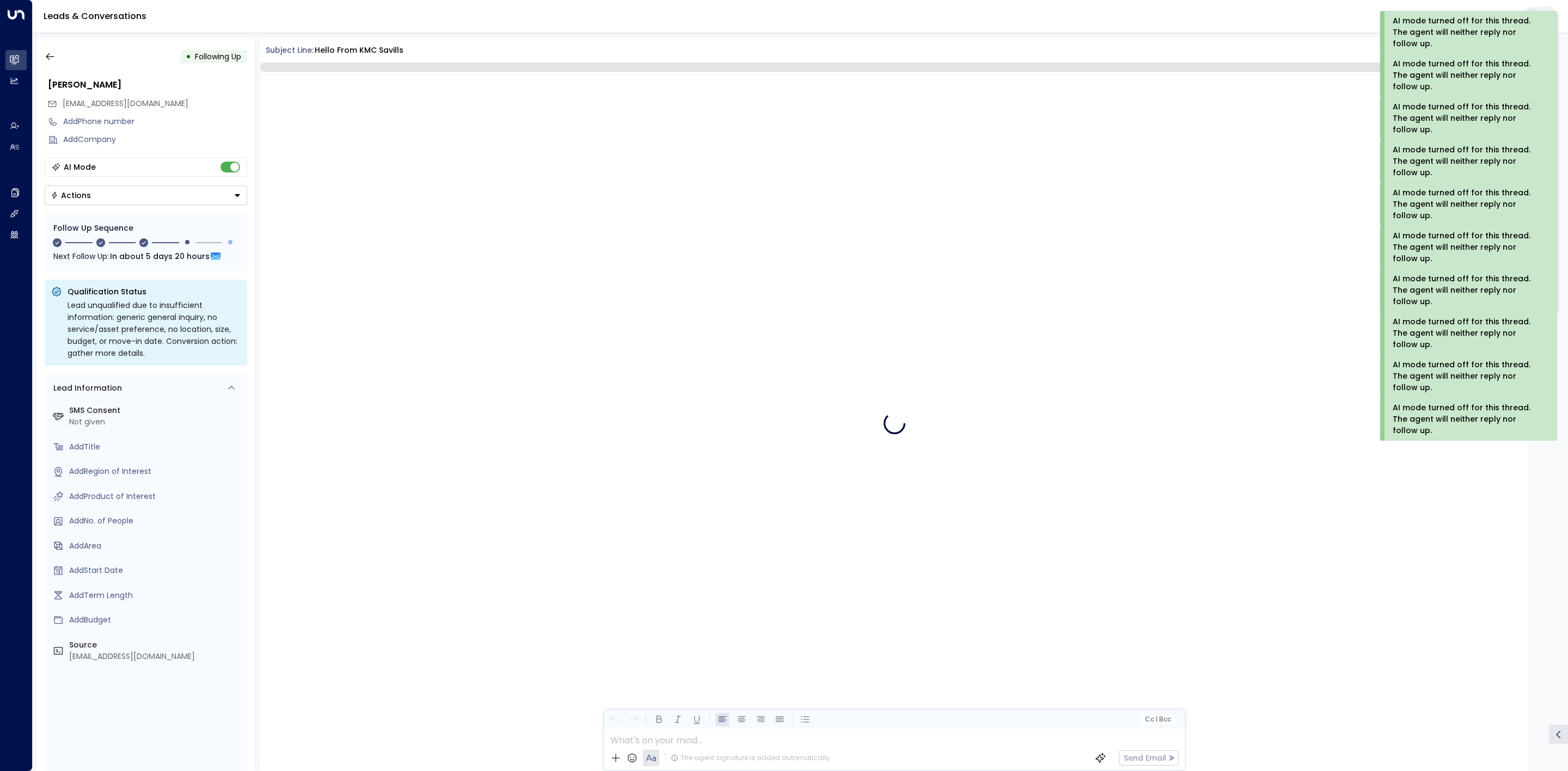
scroll to position [1386, 0]
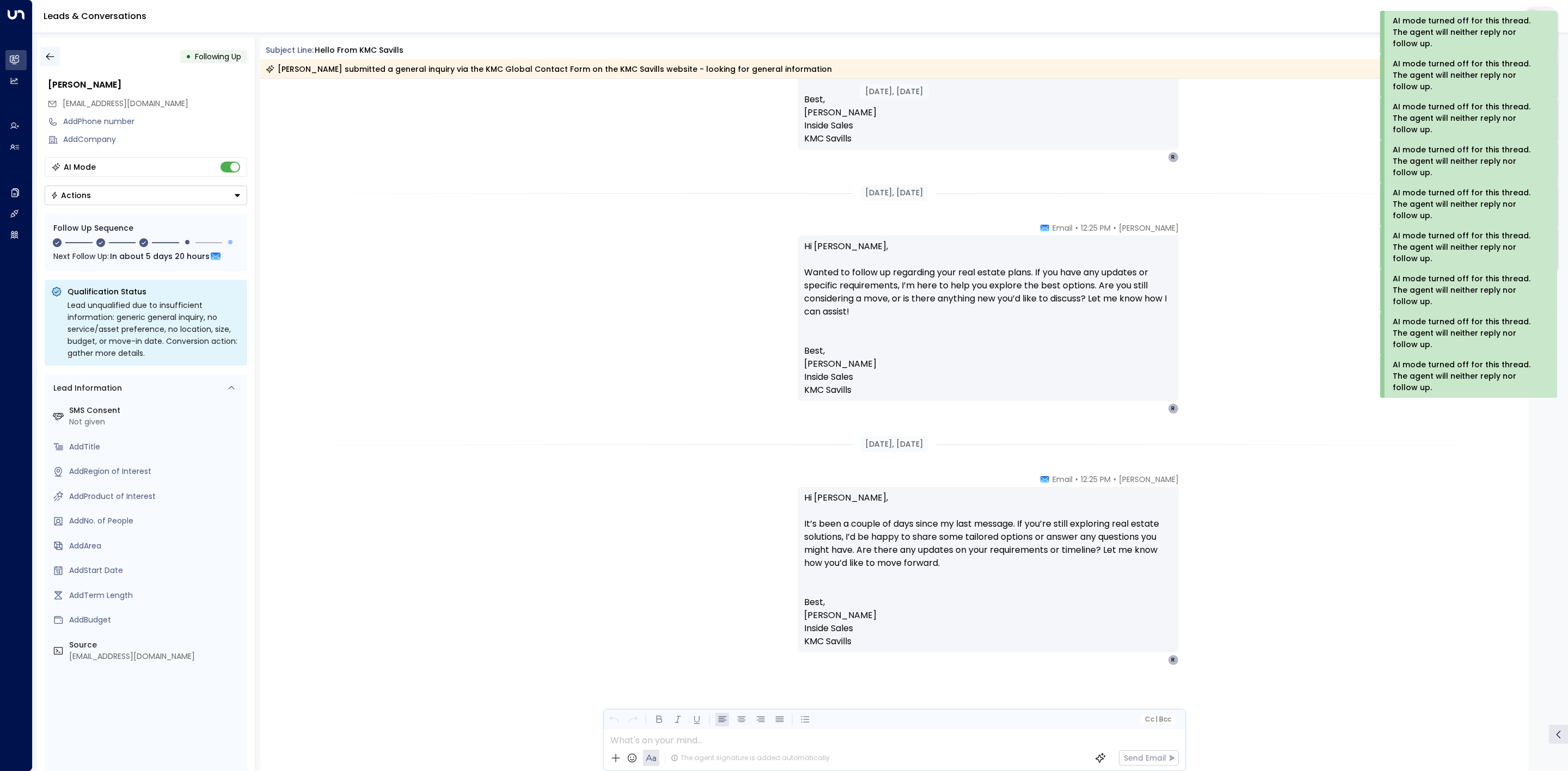
click at [55, 64] on button "button" at bounding box center [50, 57] width 19 height 19
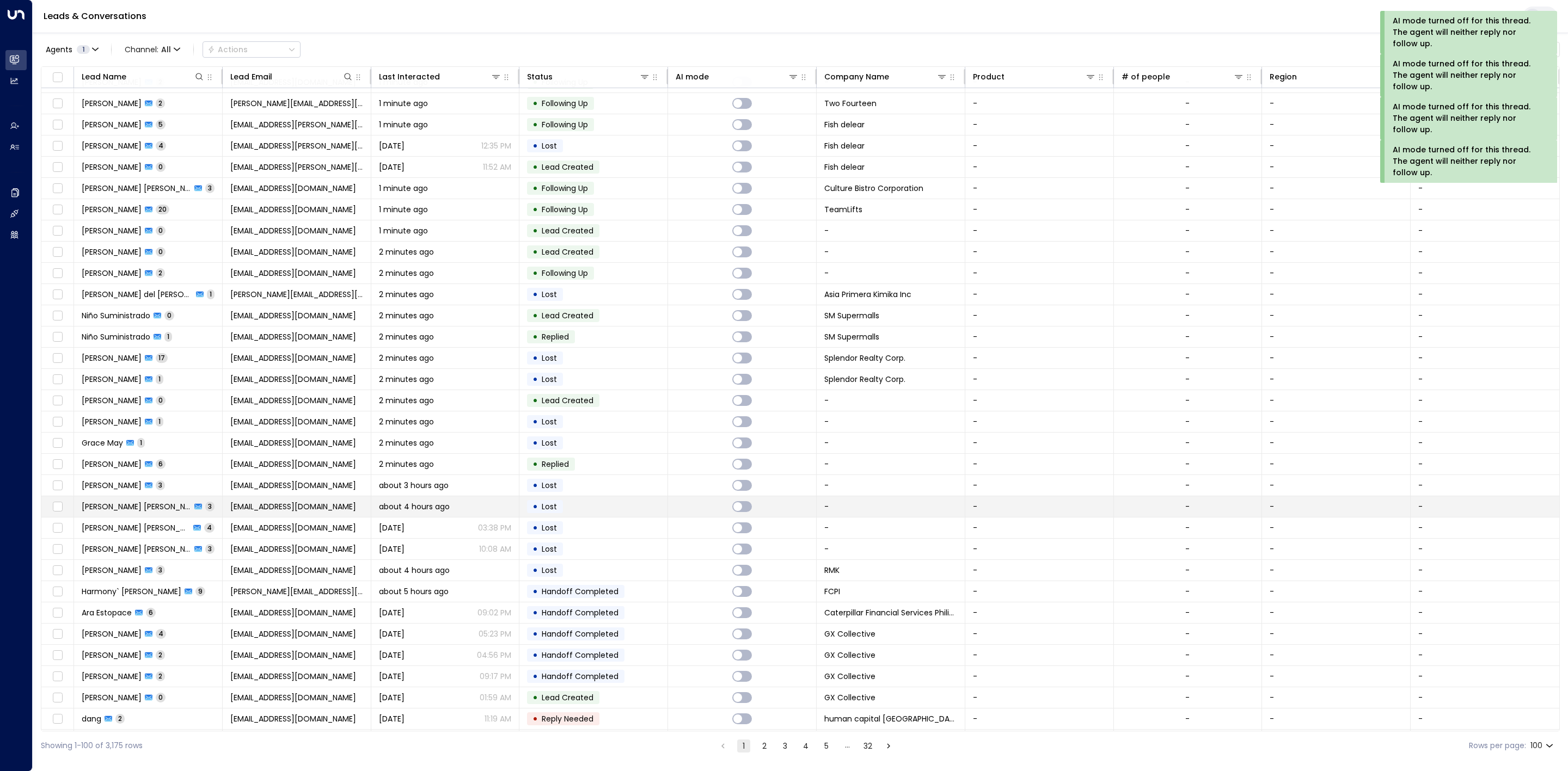
scroll to position [1509, 0]
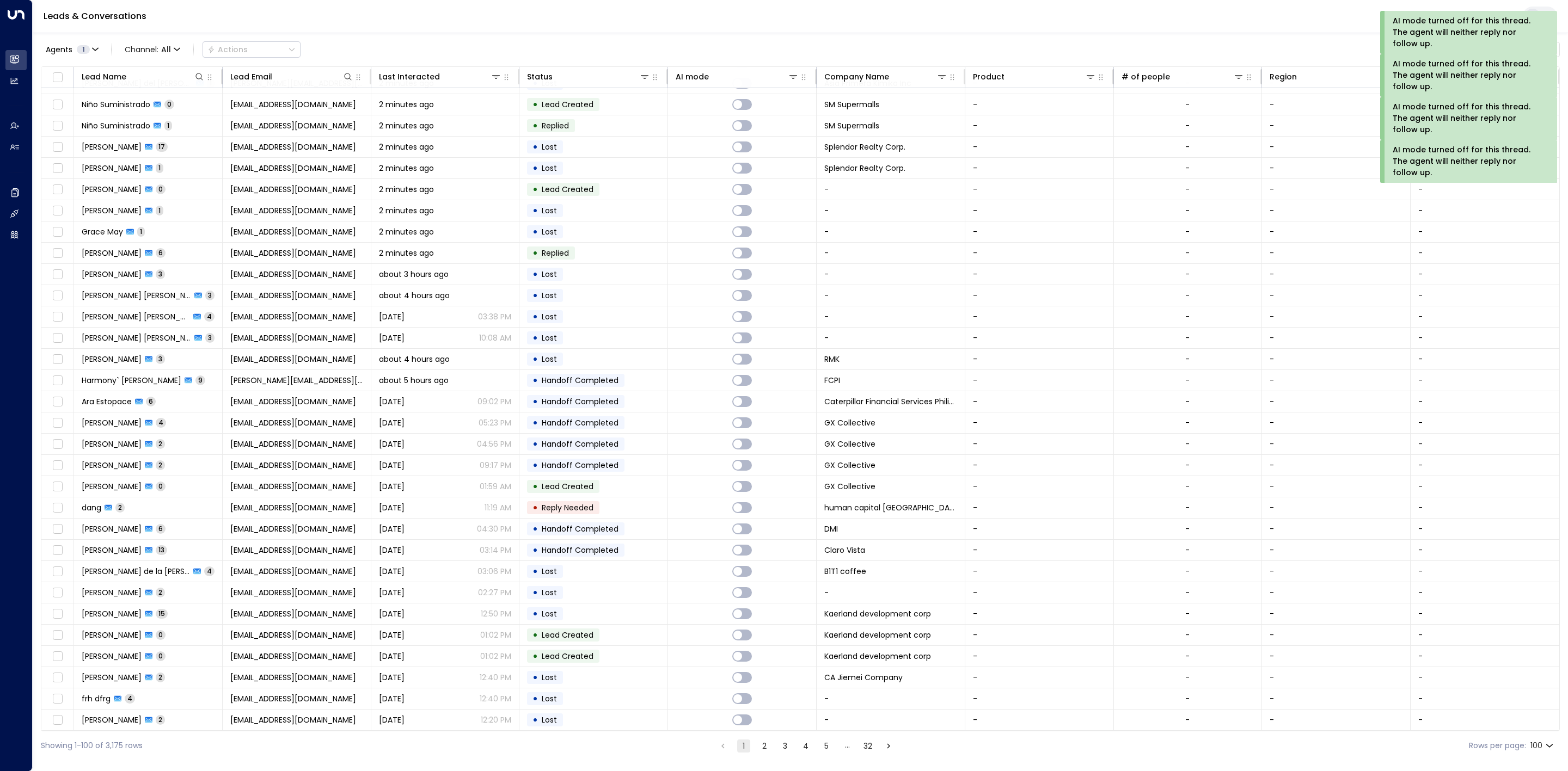
click at [765, 750] on button "2" at bounding box center [764, 746] width 13 height 13
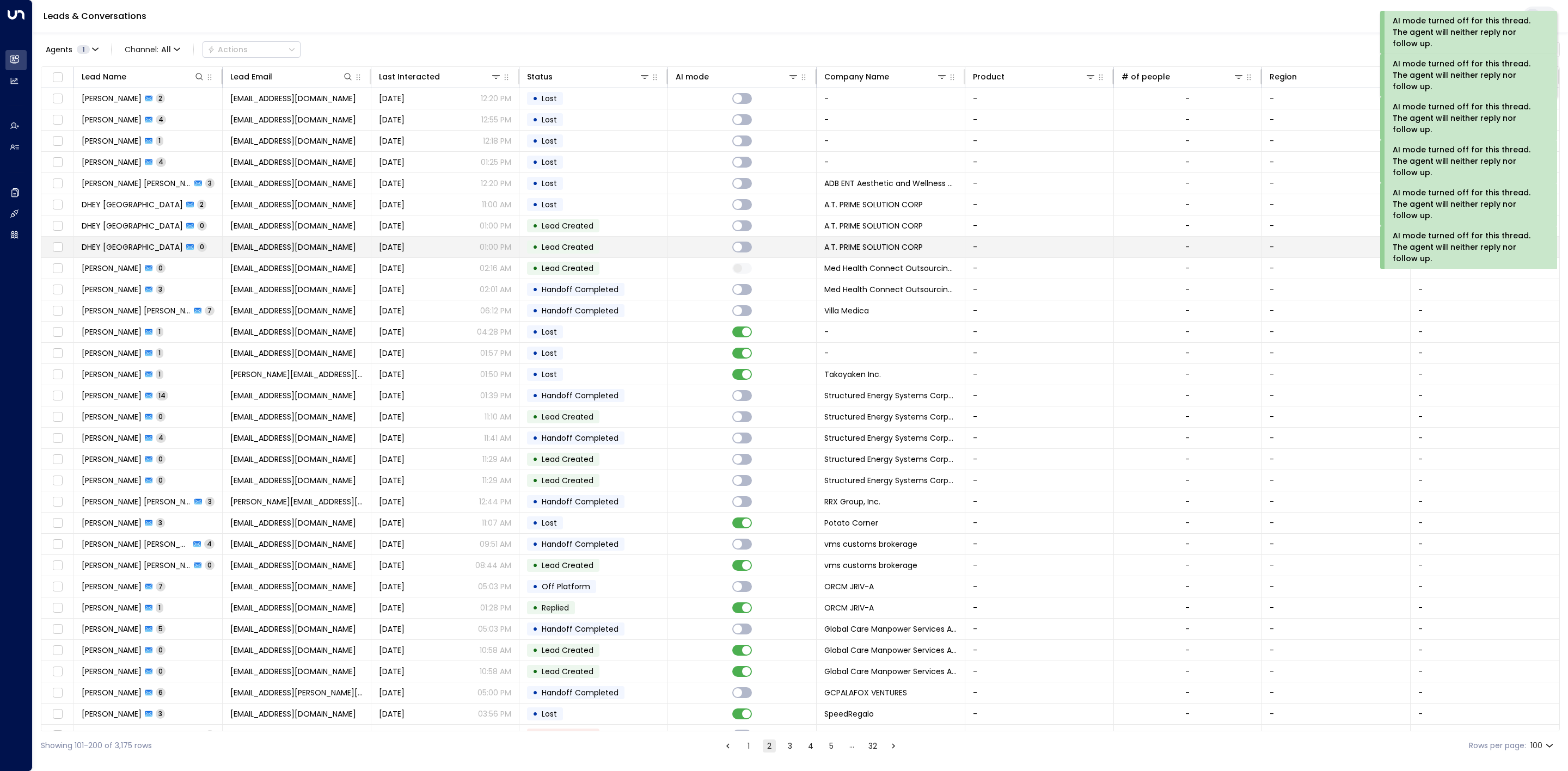
scroll to position [163, 0]
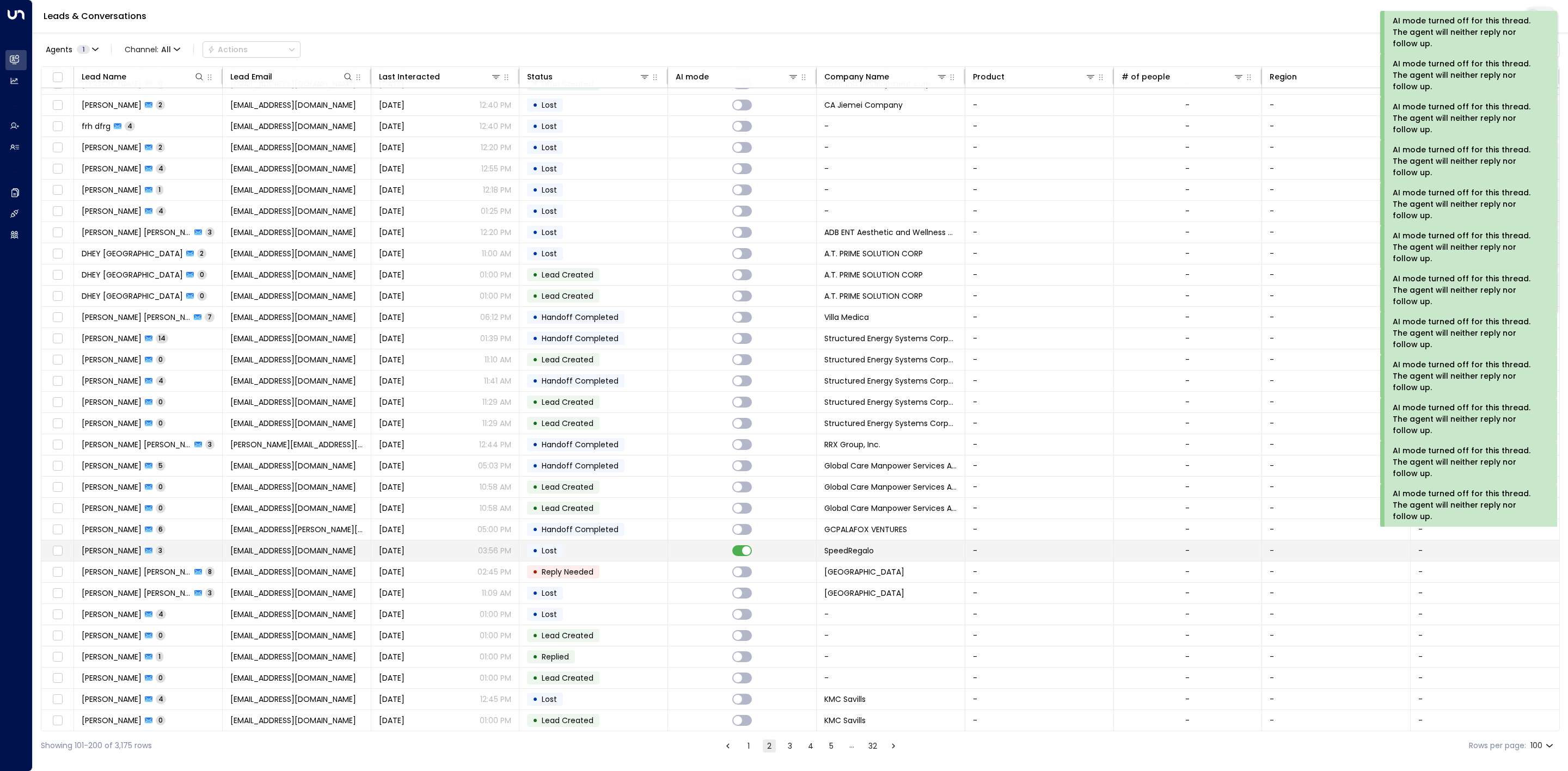
click at [742, 556] on td at bounding box center [742, 551] width 149 height 21
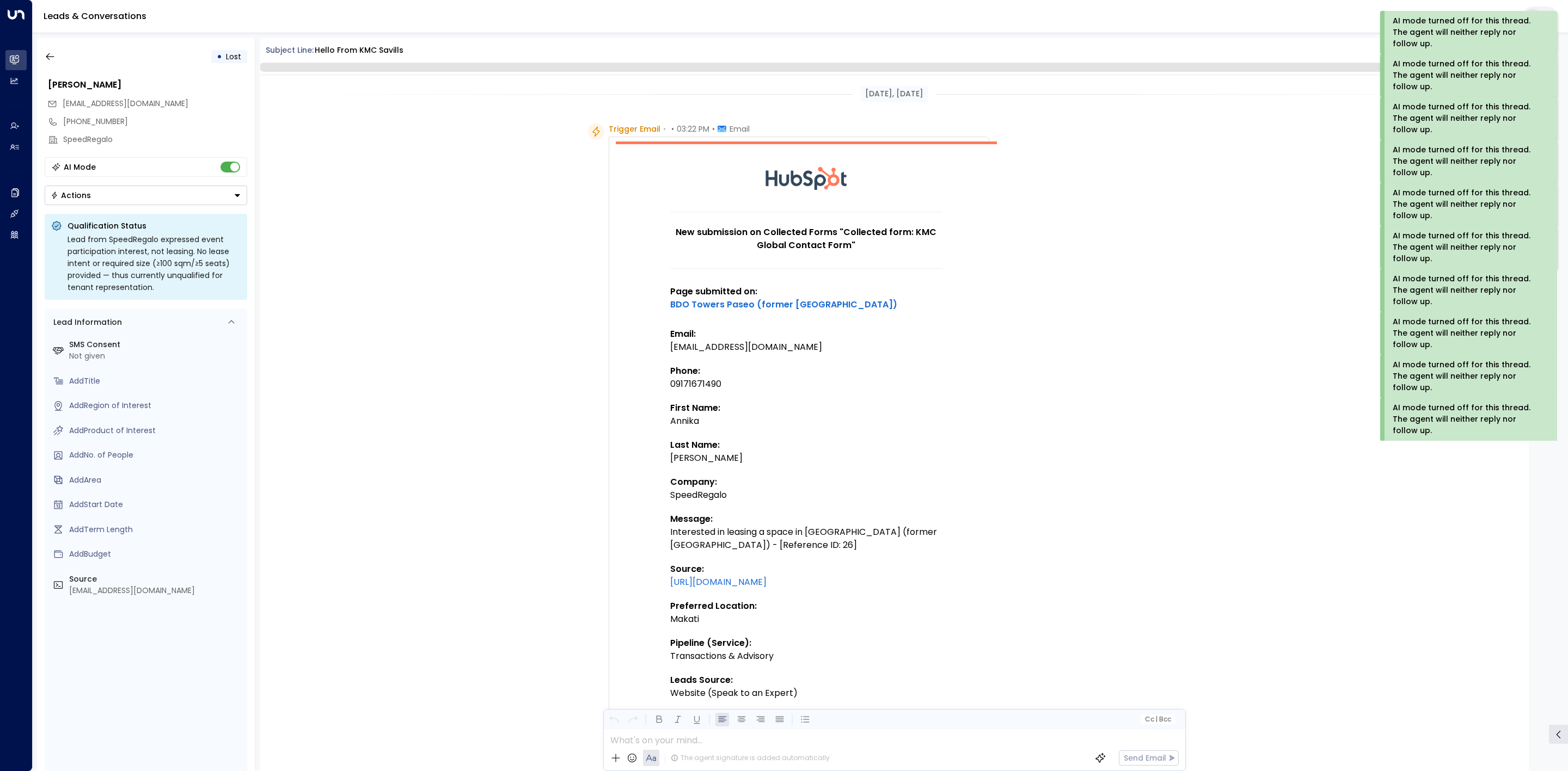
scroll to position [708, 0]
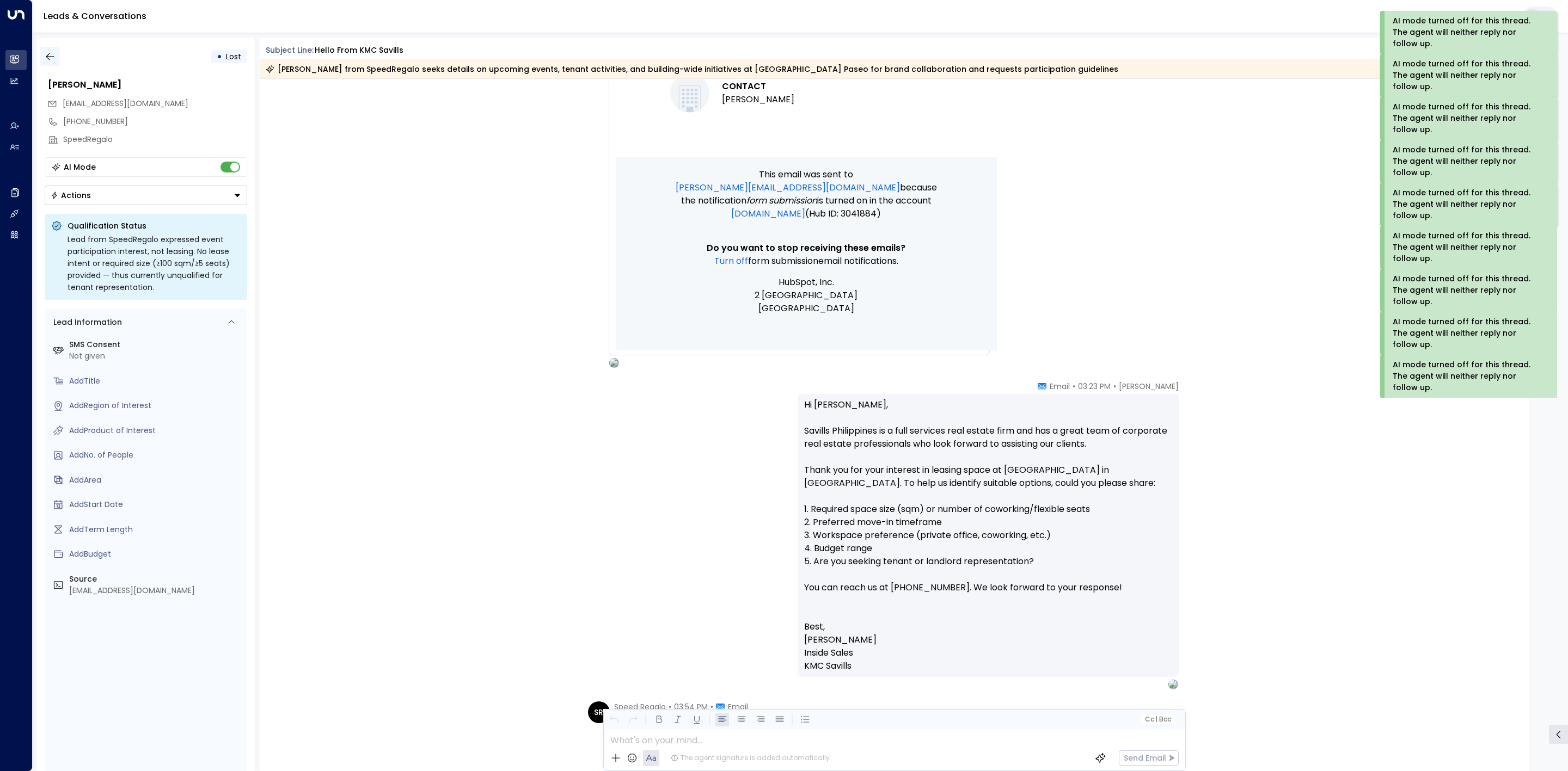
click at [49, 49] on button "button" at bounding box center [50, 57] width 19 height 19
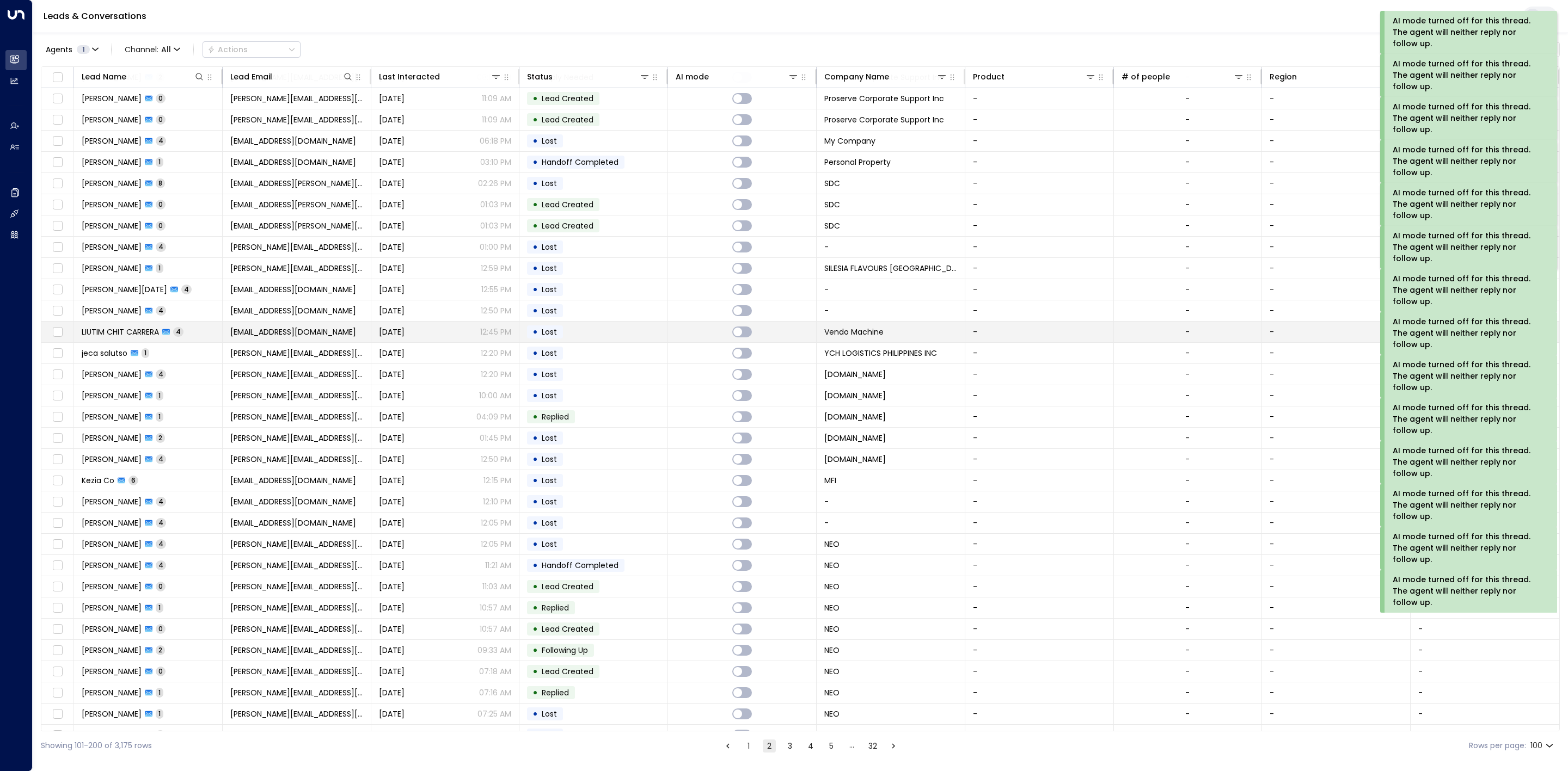
scroll to position [1509, 0]
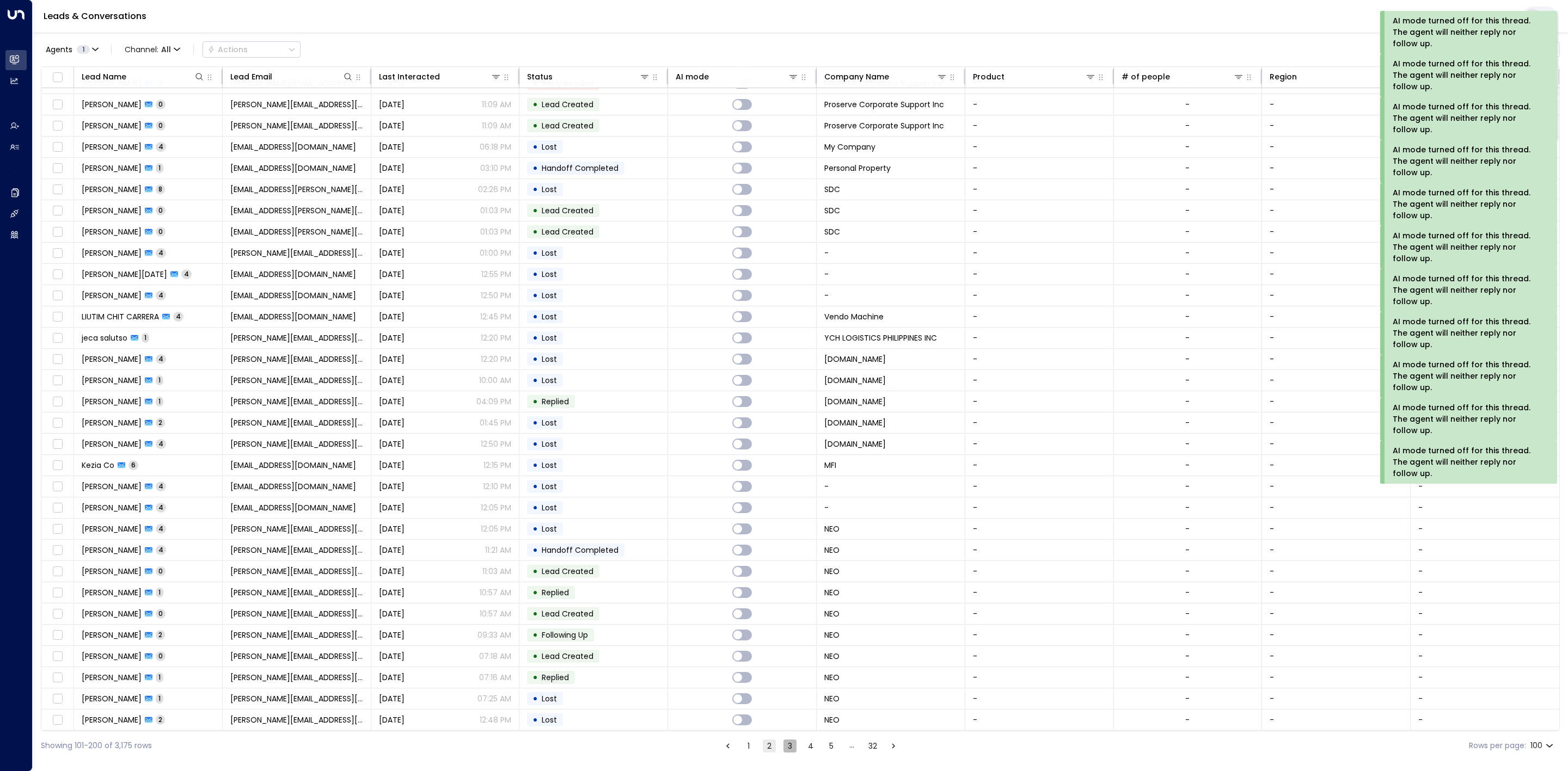
click at [786, 741] on button "3" at bounding box center [789, 746] width 13 height 13
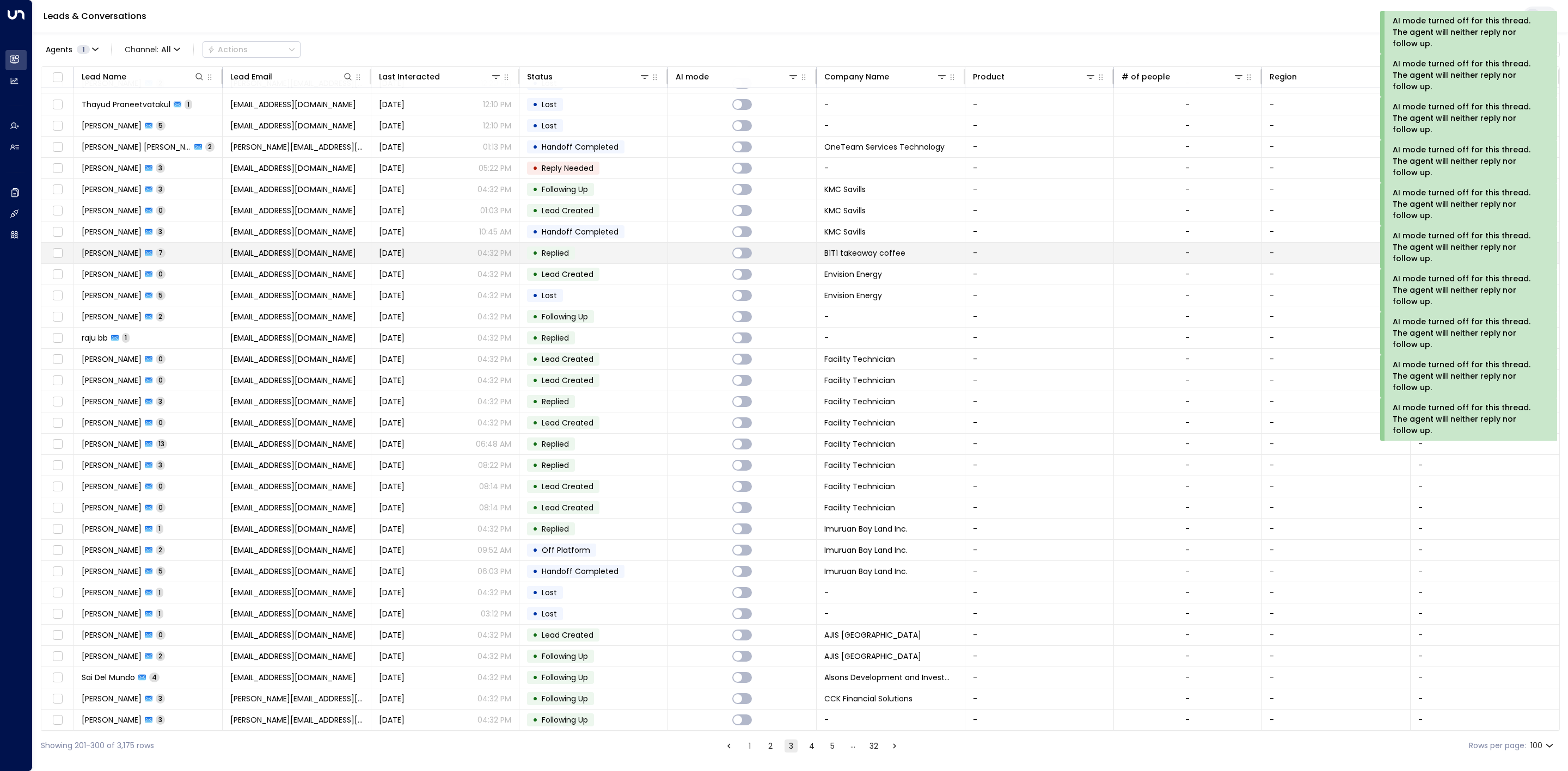
scroll to position [1509, 0]
click at [815, 744] on button "4" at bounding box center [811, 746] width 13 height 13
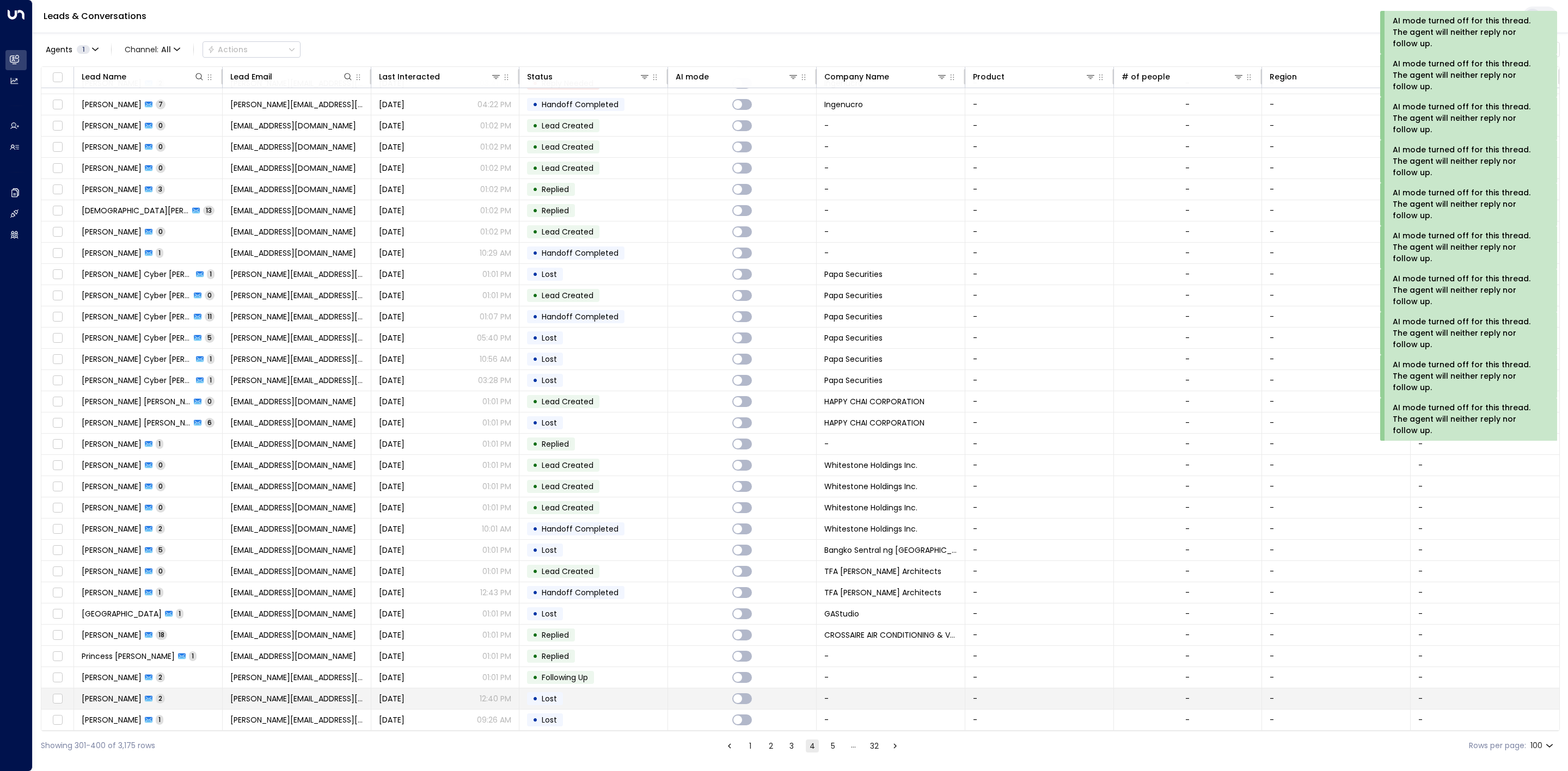
scroll to position [1509, 0]
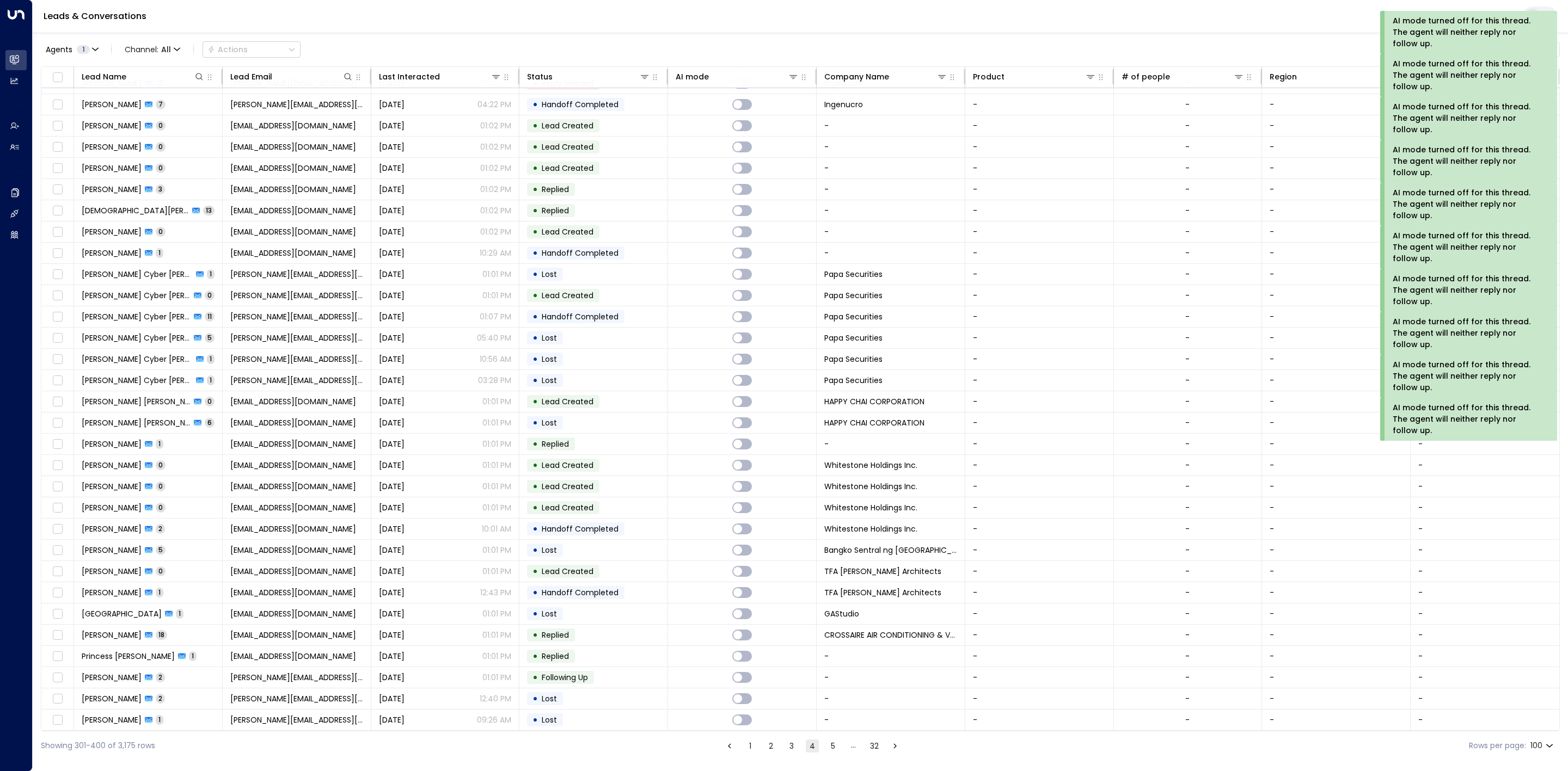
click at [828, 742] on button "5" at bounding box center [833, 746] width 13 height 13
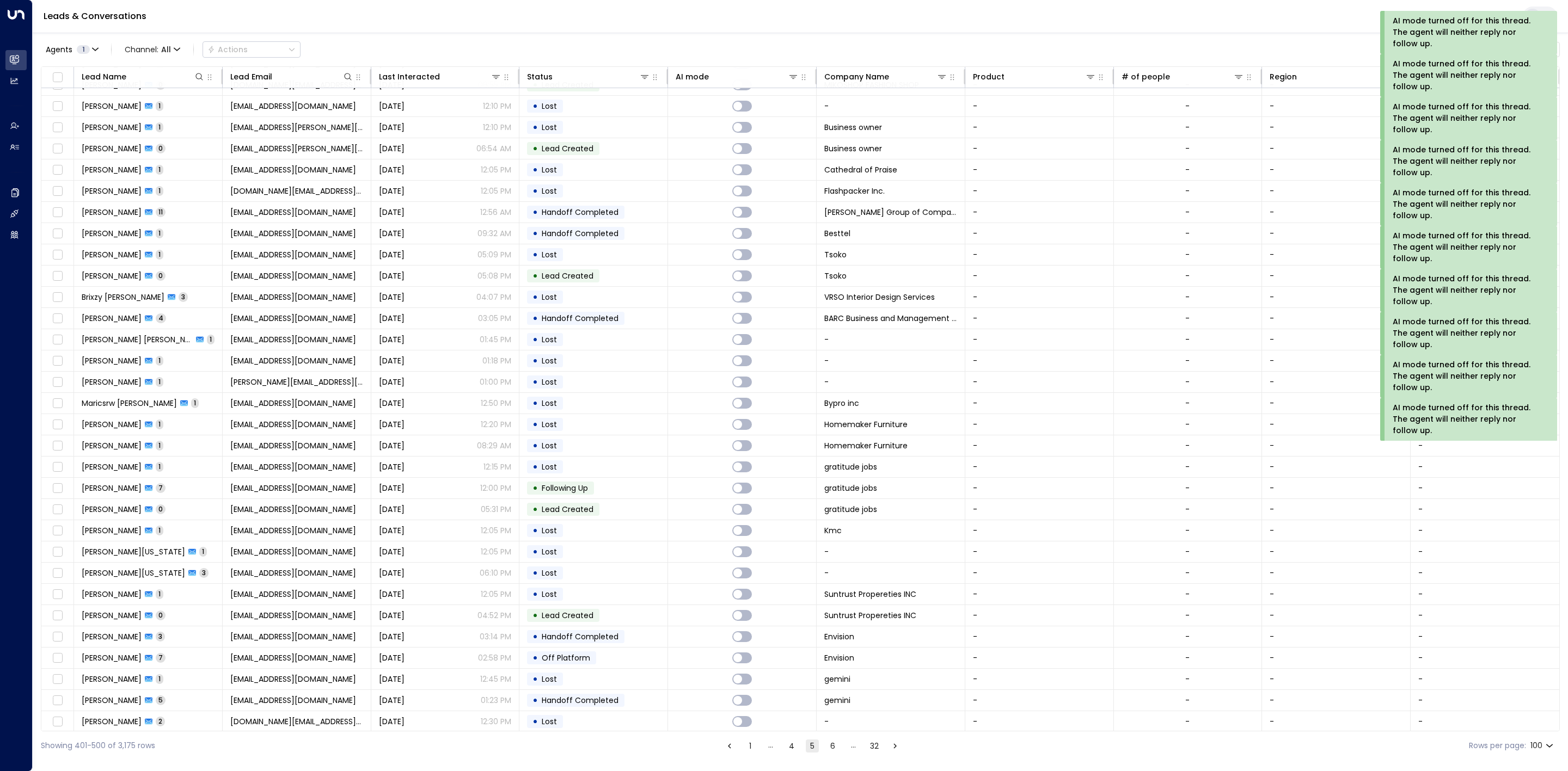
scroll to position [775, 0]
click at [827, 748] on button "6" at bounding box center [833, 746] width 13 height 13
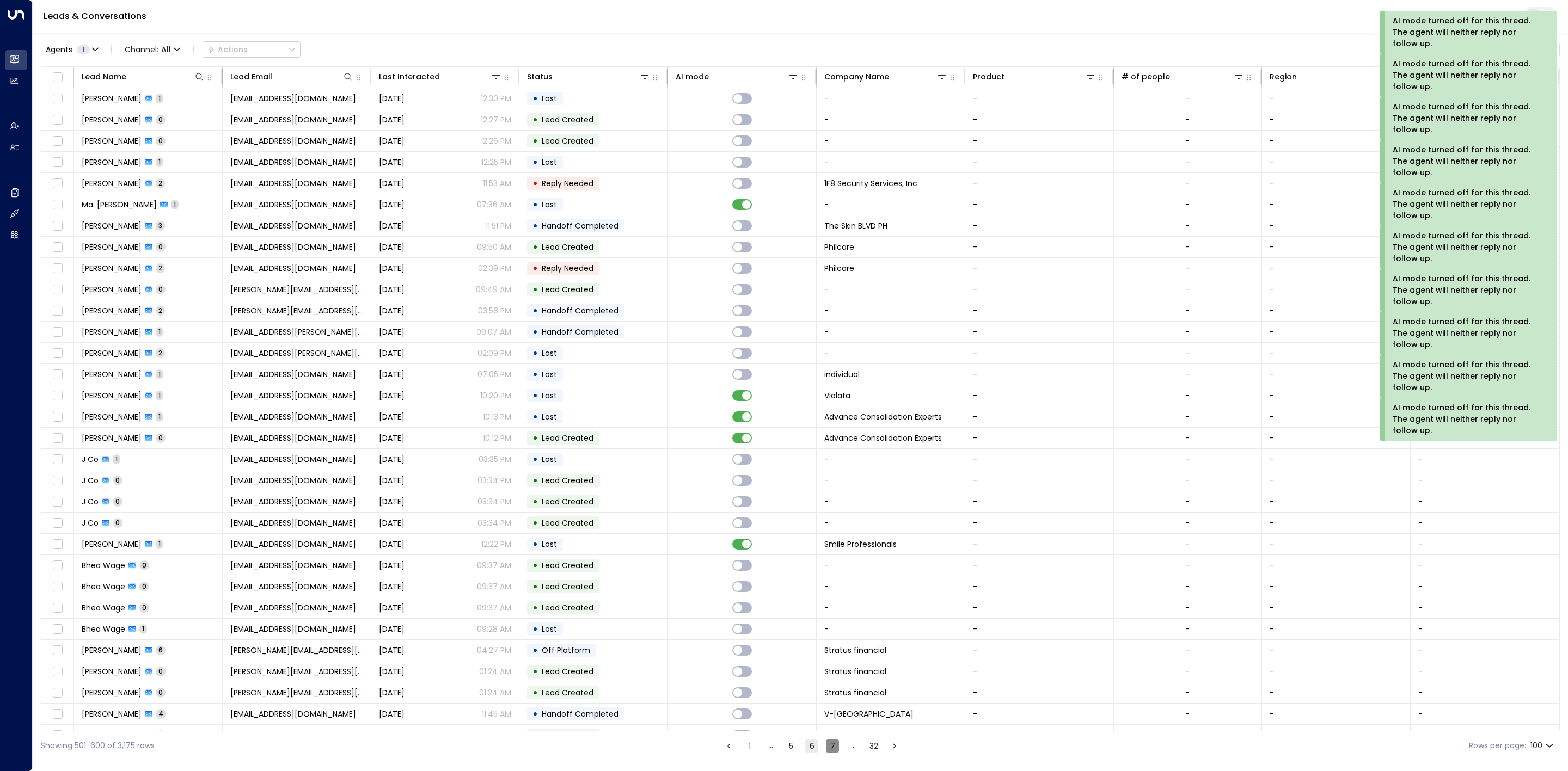
click at [835, 750] on button "7" at bounding box center [832, 746] width 13 height 13
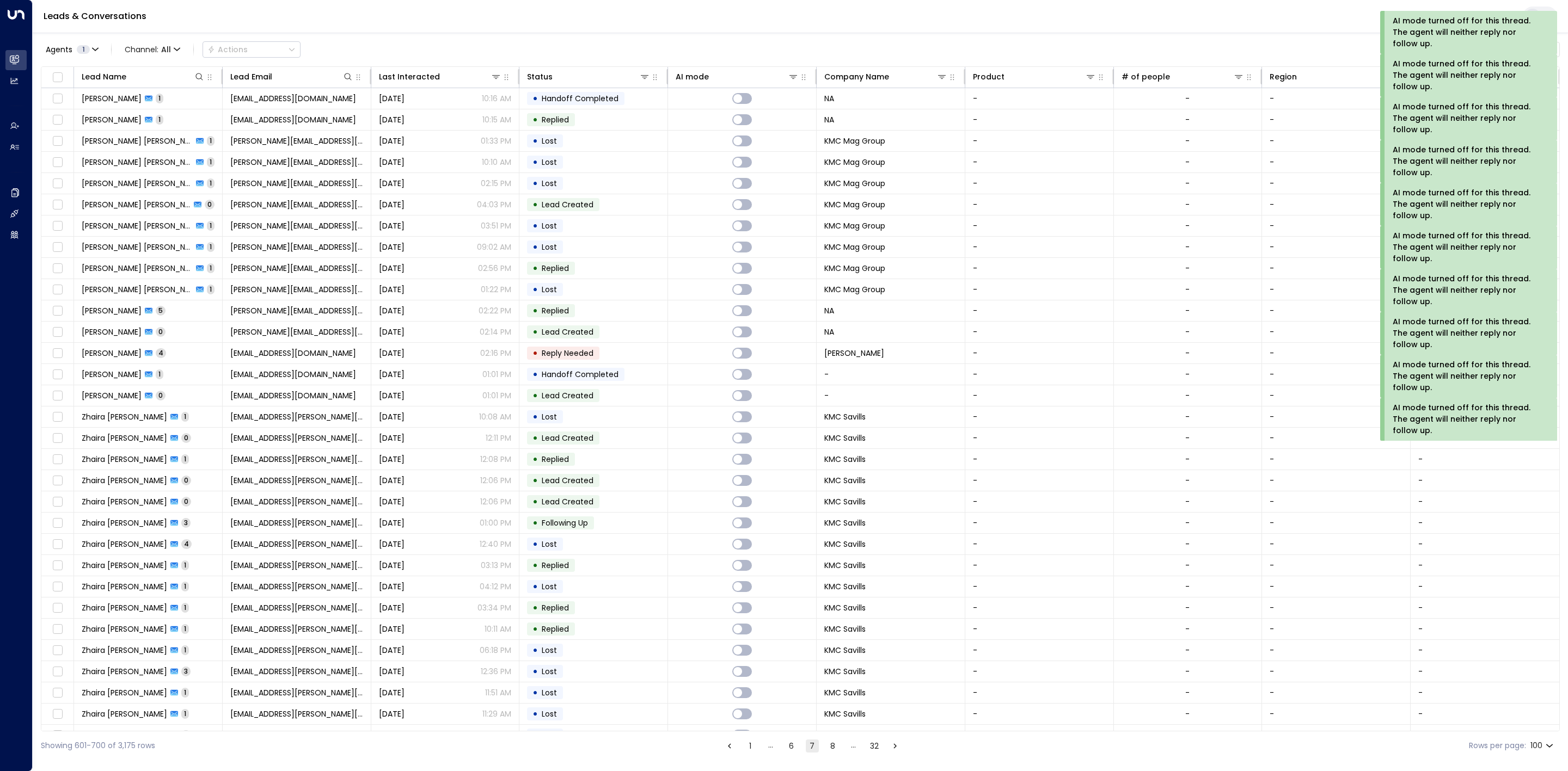
drag, startPoint x: 835, startPoint y: 748, endPoint x: 1109, endPoint y: 753, distance: 274.0
click at [1109, 753] on div "Showing 601-700 of 3,175 rows 1 … 6 7 8 … 32 Rows per page: 100 ***" at bounding box center [800, 745] width 1519 height 29
click at [830, 748] on button "8" at bounding box center [833, 746] width 13 height 13
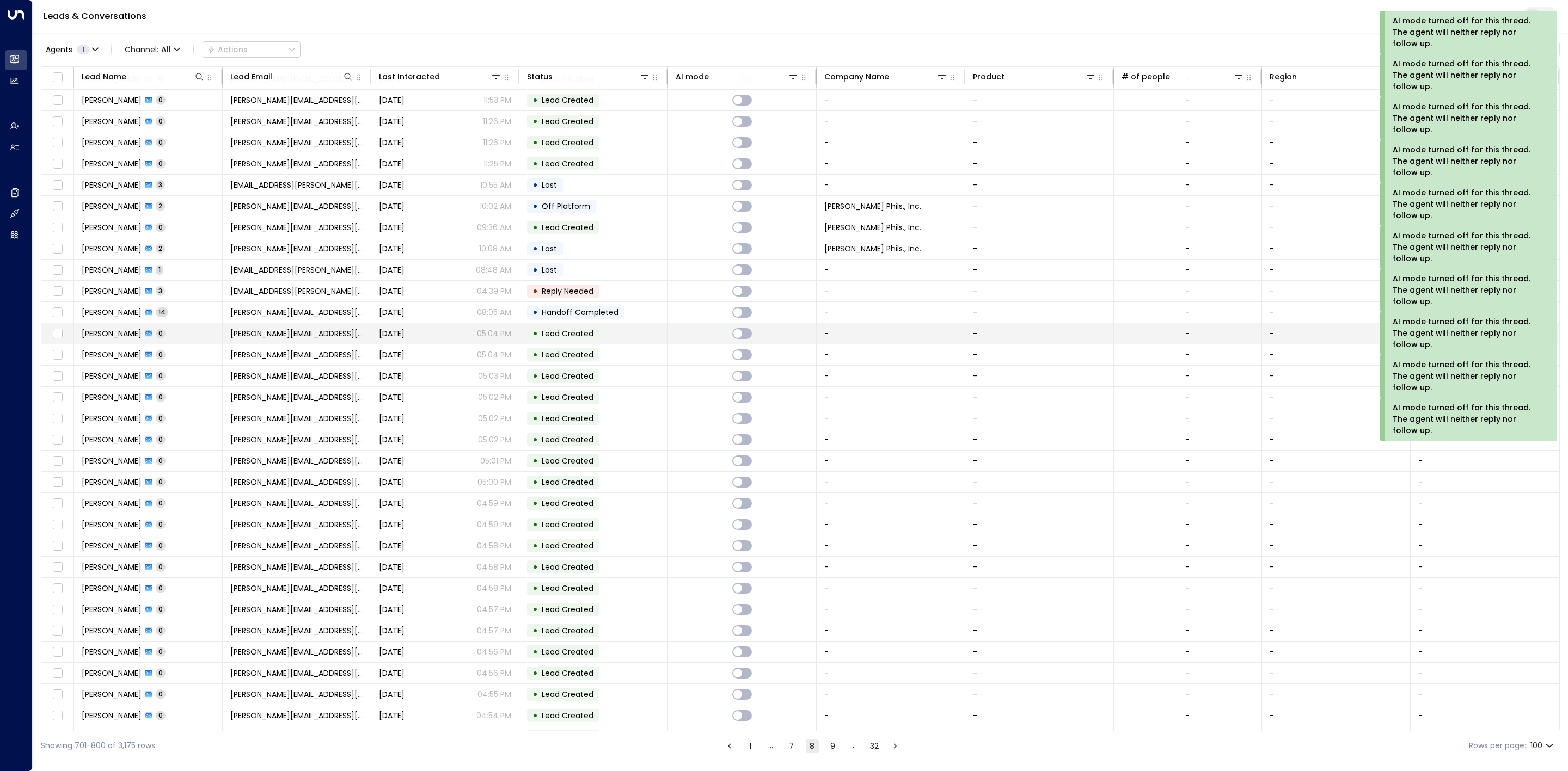
scroll to position [1509, 0]
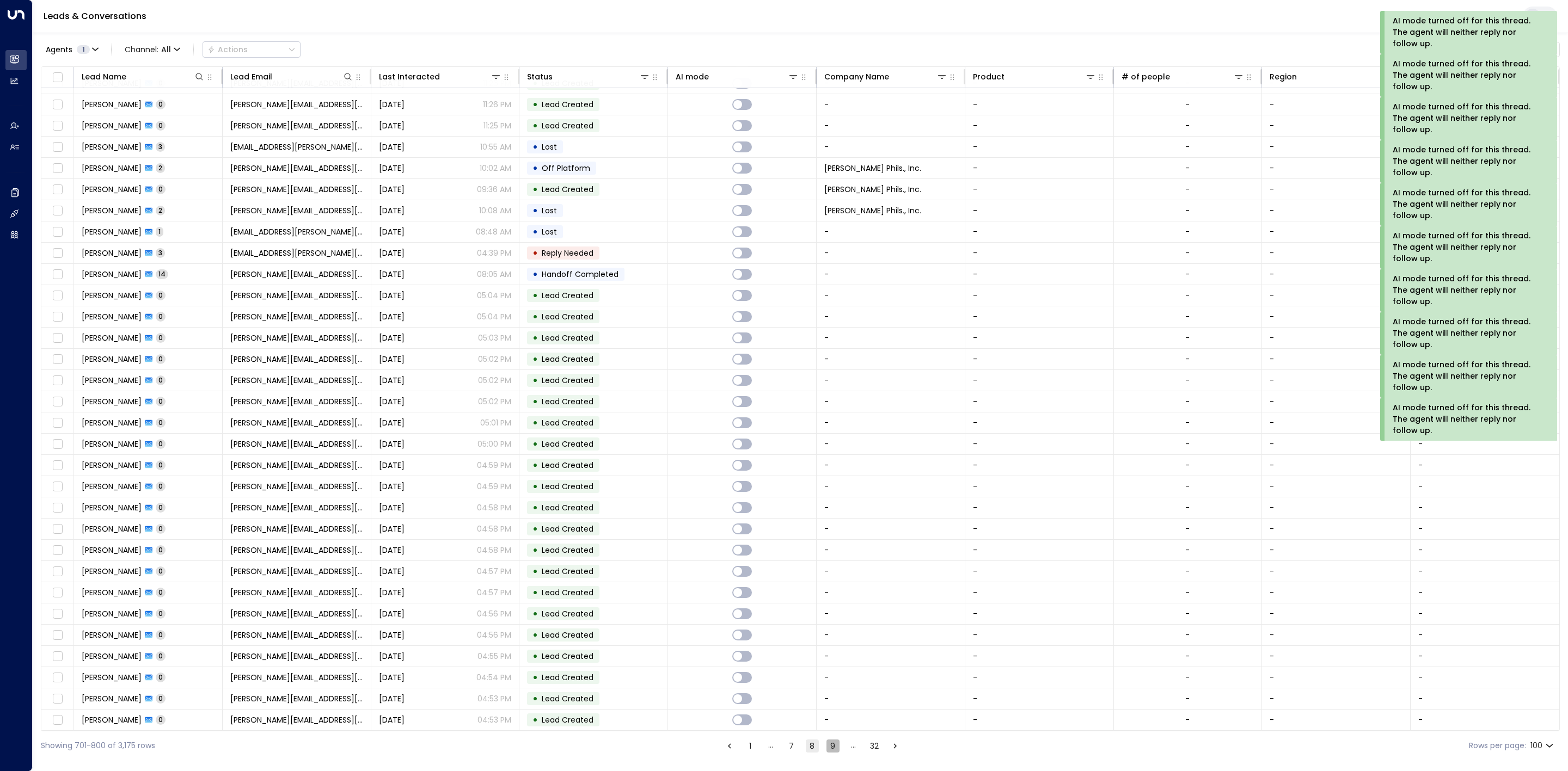
click at [827, 746] on button "9" at bounding box center [833, 746] width 13 height 13
